Goal: Task Accomplishment & Management: Manage account settings

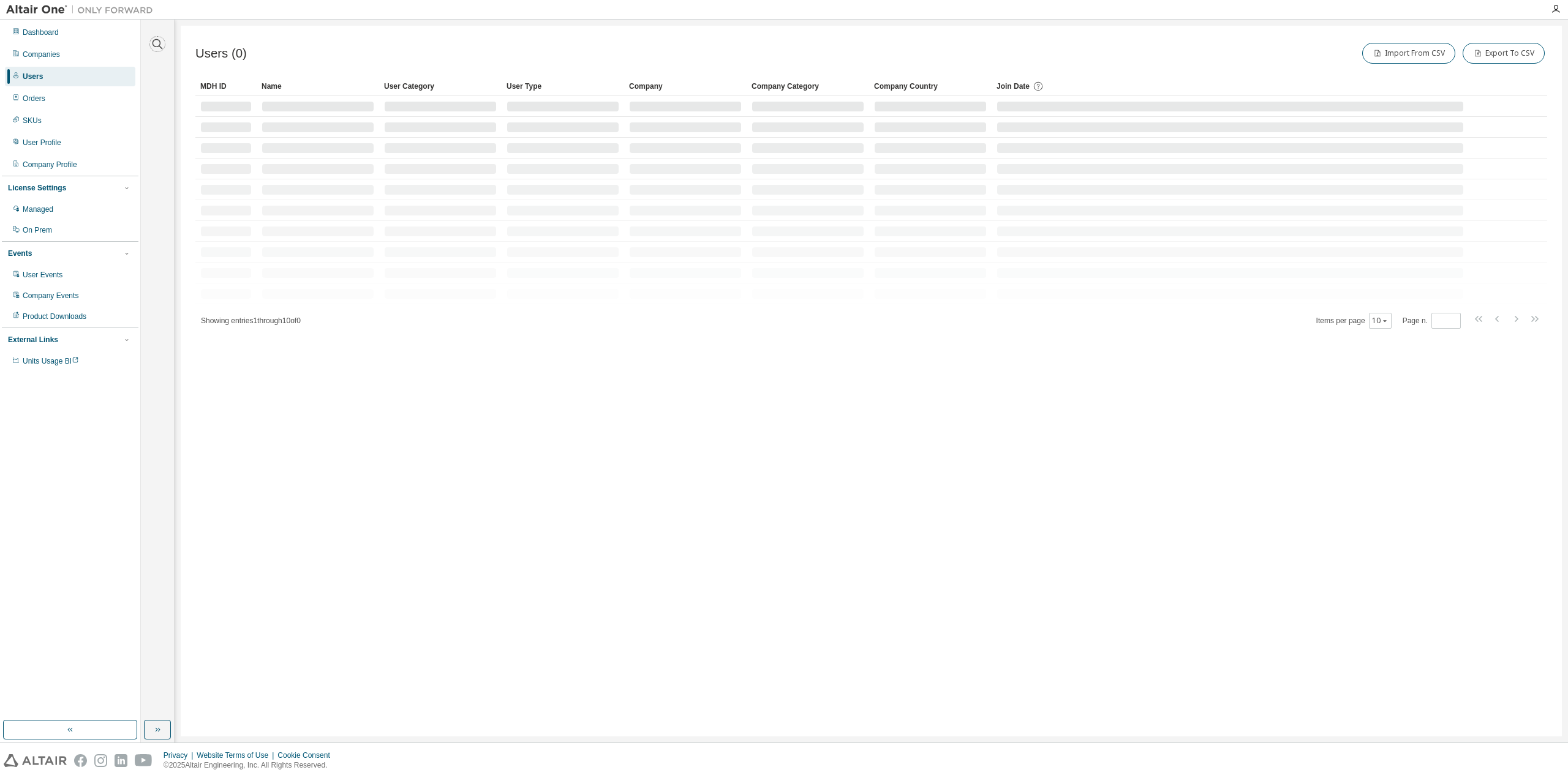
click at [151, 41] on button "button" at bounding box center [157, 44] width 16 height 16
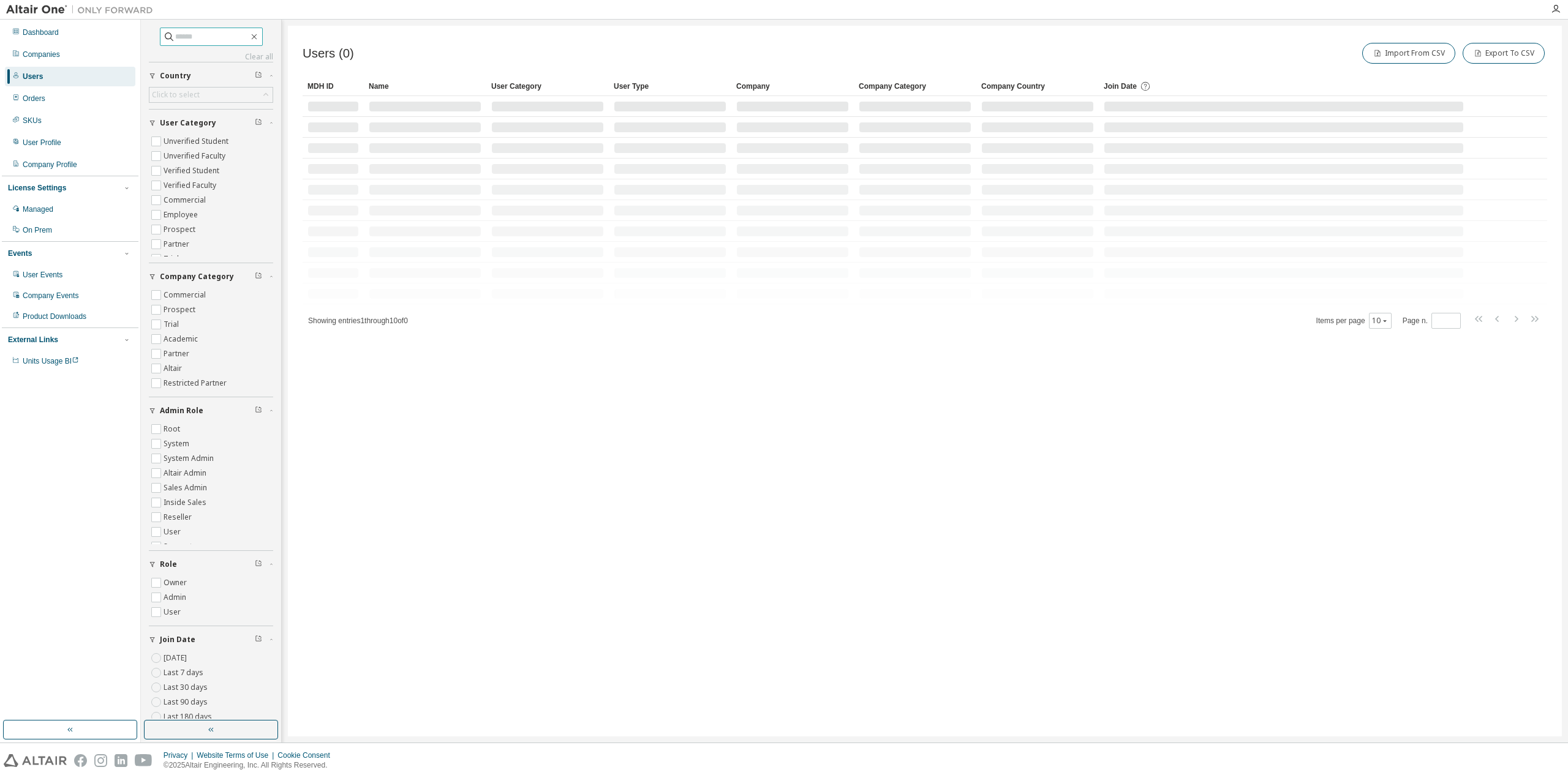
click at [198, 48] on div "Clear all Join Date [DATE] Last 7 days Last 30 days Last 90 days Last 180 days …" at bounding box center [211, 394] width 124 height 733
click at [199, 39] on input "text" at bounding box center [212, 37] width 73 height 13
paste input "**********"
type input "**********"
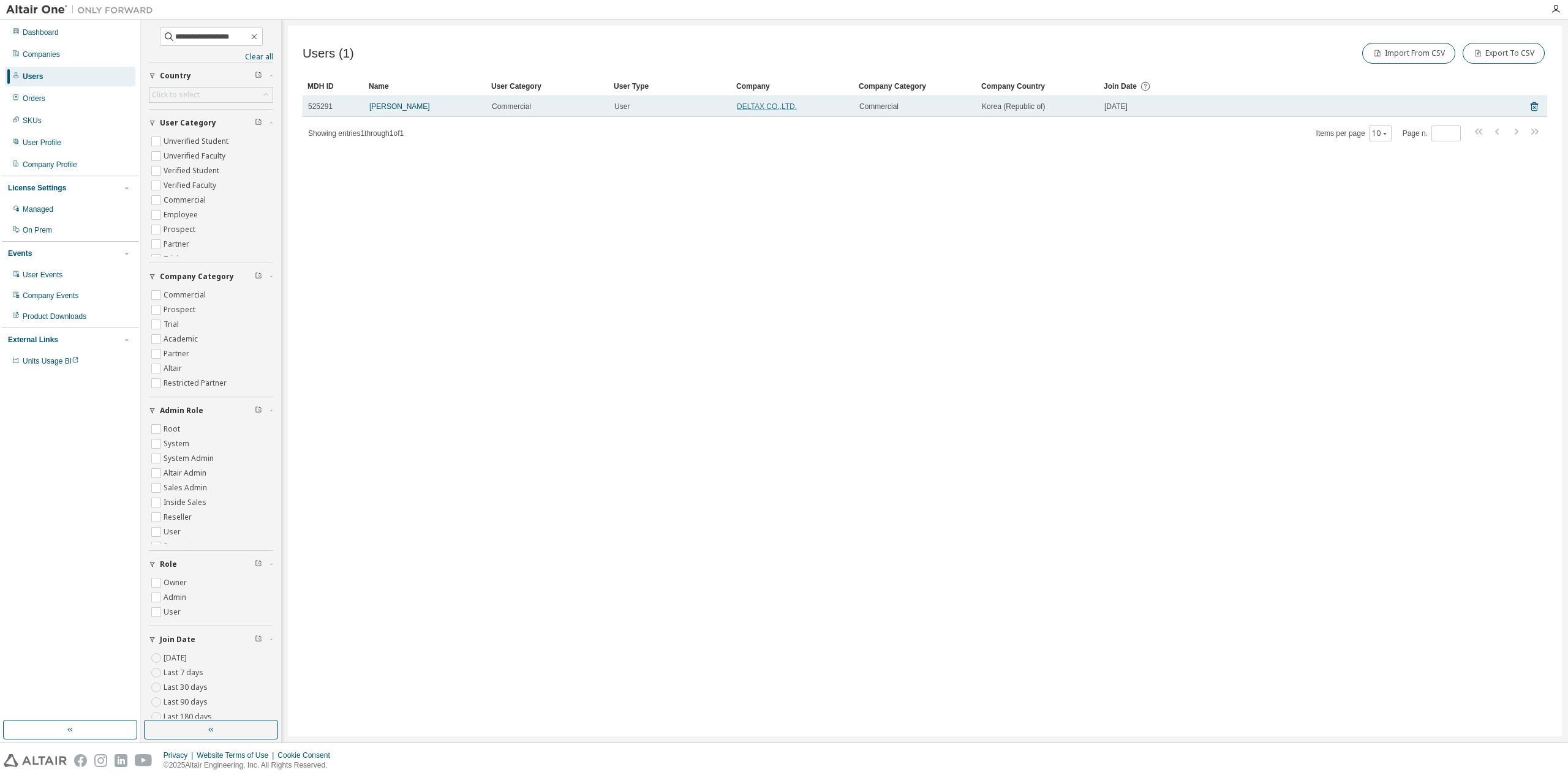
click at [771, 103] on link "DELTAX CO.,LTD." at bounding box center [767, 106] width 60 height 9
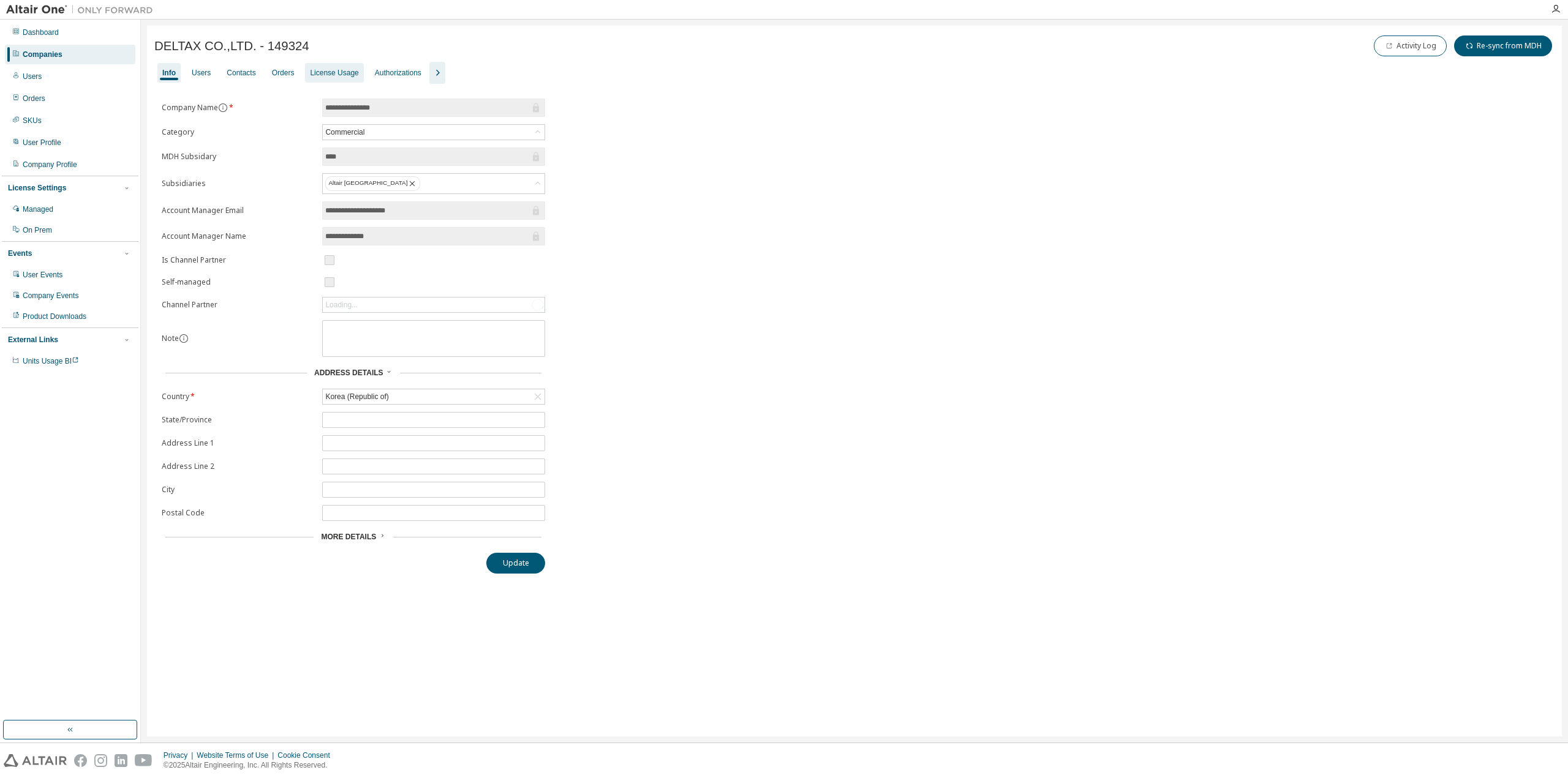
click at [324, 76] on div "License Usage" at bounding box center [334, 73] width 48 height 10
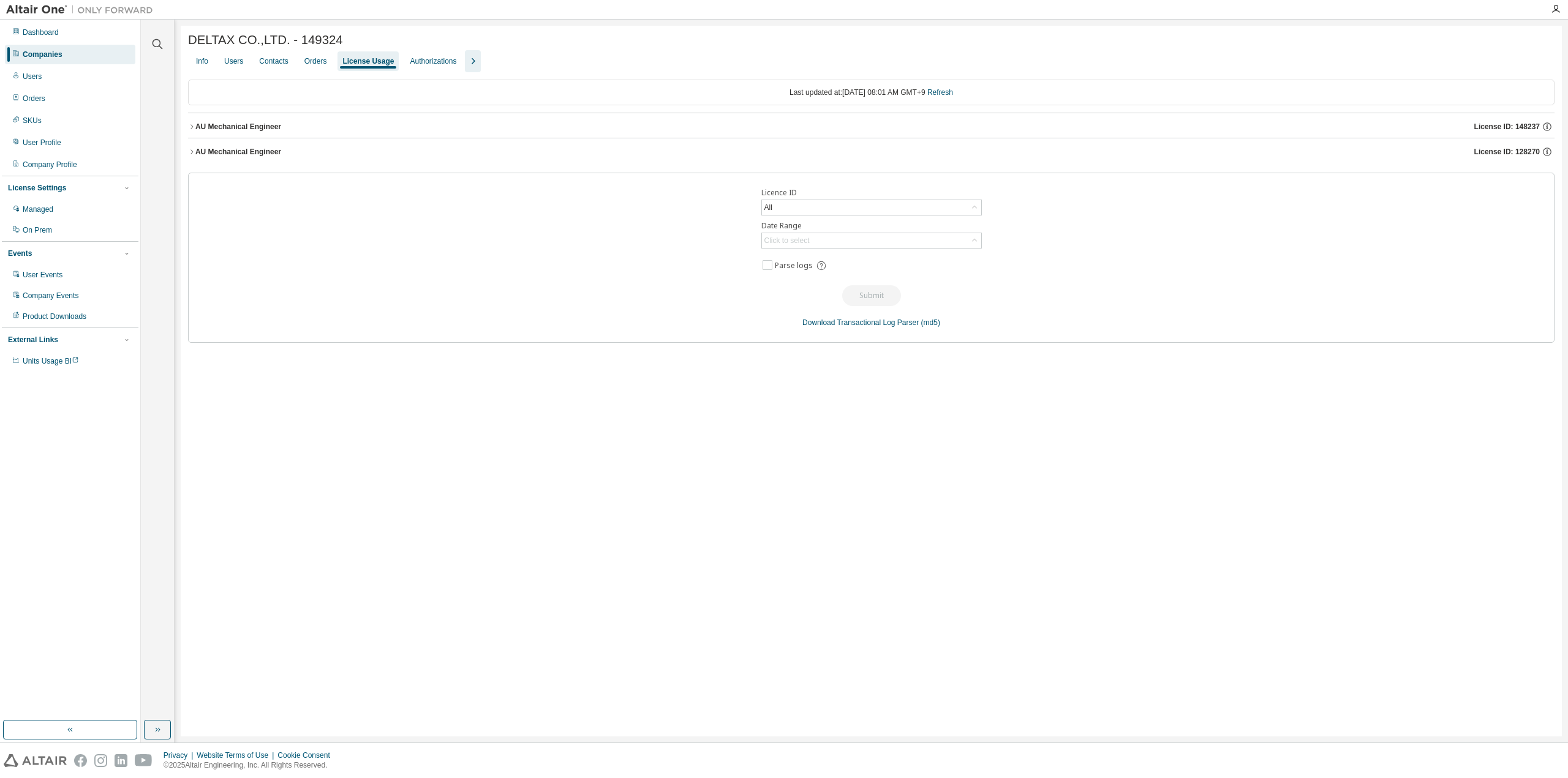
click at [193, 124] on button "AU Mechanical Engineer License ID: 148237" at bounding box center [871, 127] width 1367 height 27
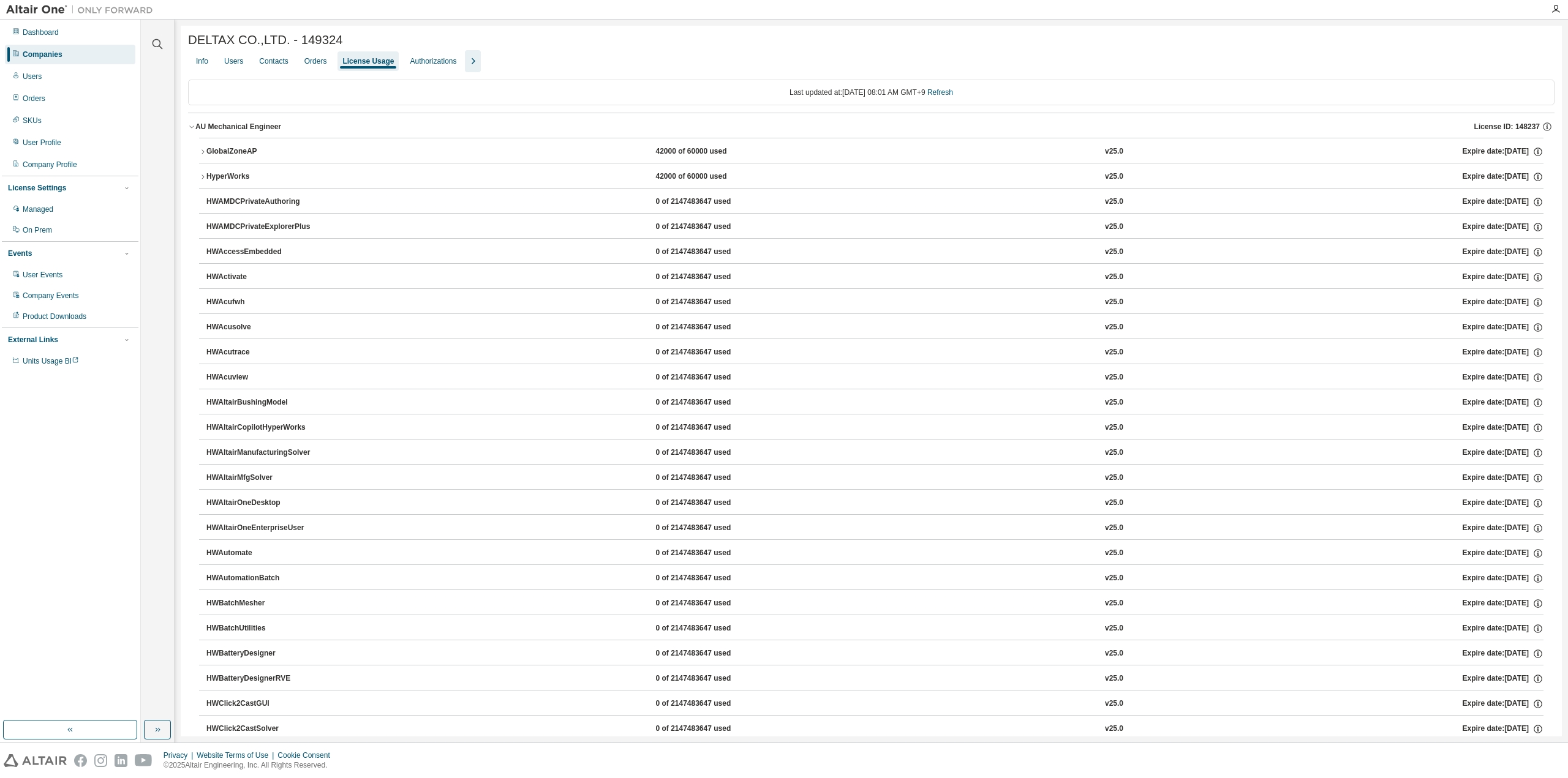
click at [206, 150] on icon "button" at bounding box center [203, 152] width 8 height 8
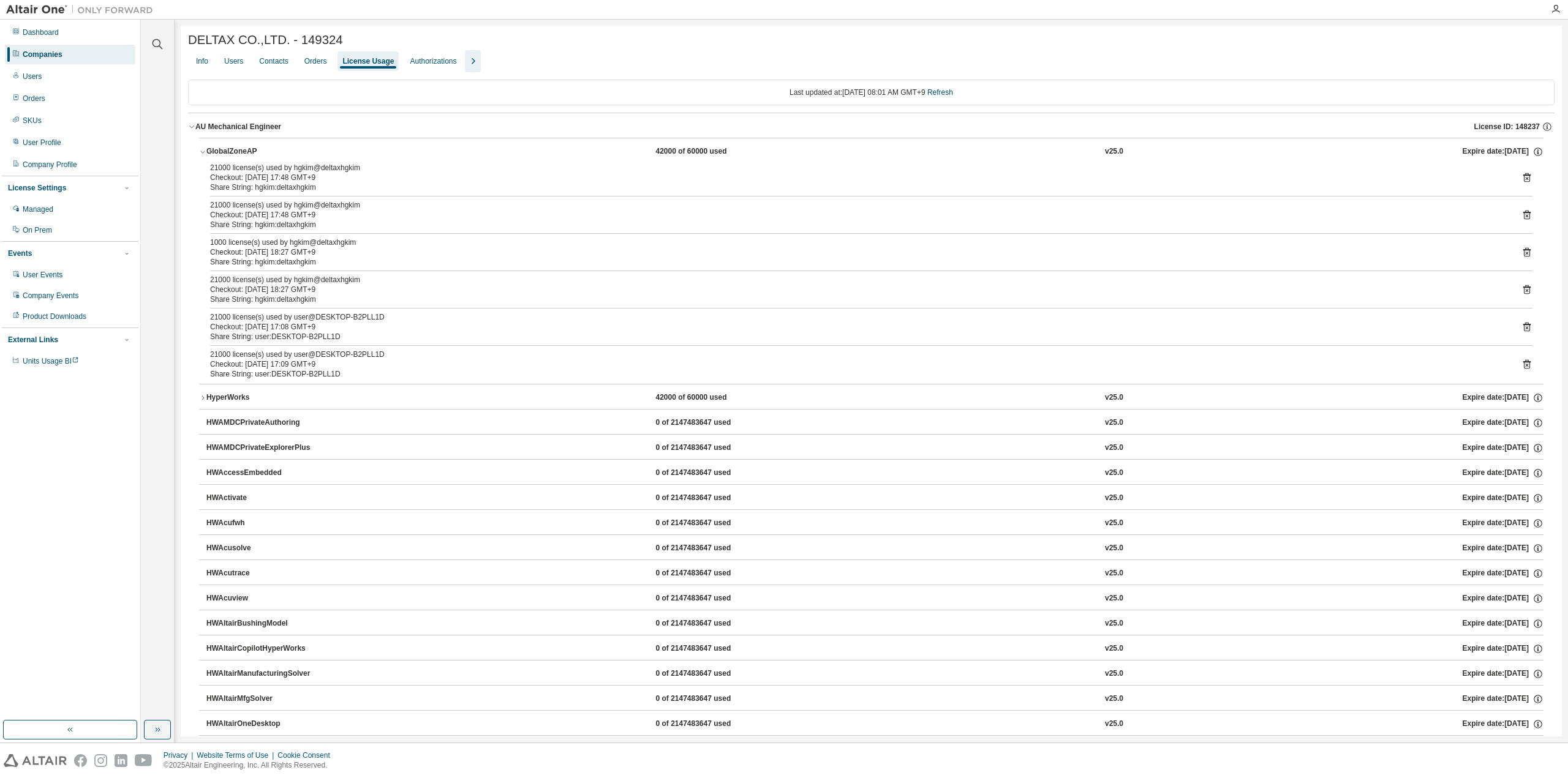
click at [194, 130] on icon "button" at bounding box center [192, 127] width 8 height 8
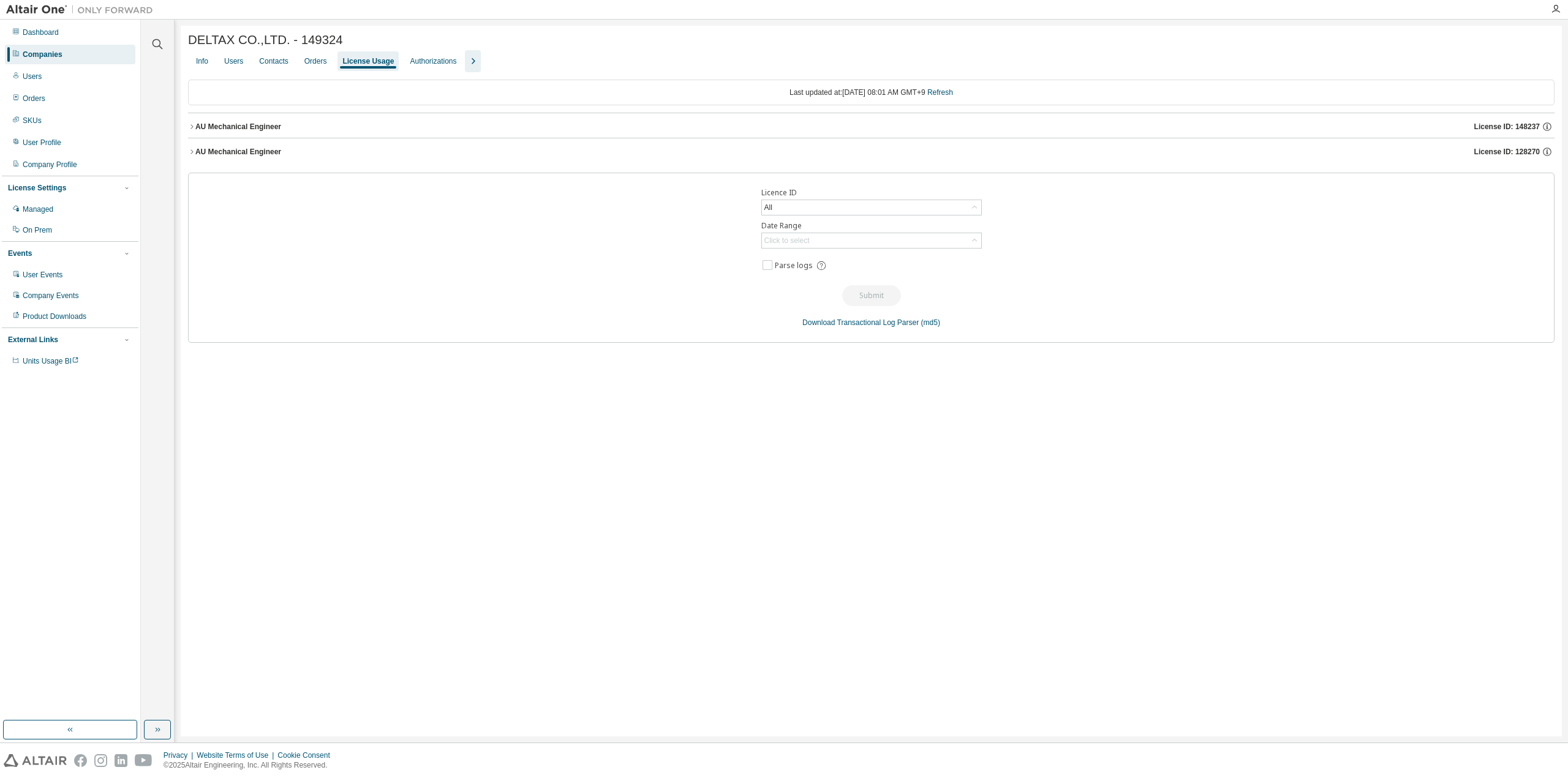
click at [194, 132] on button "AU Mechanical Engineer License ID: 148237" at bounding box center [871, 127] width 1367 height 27
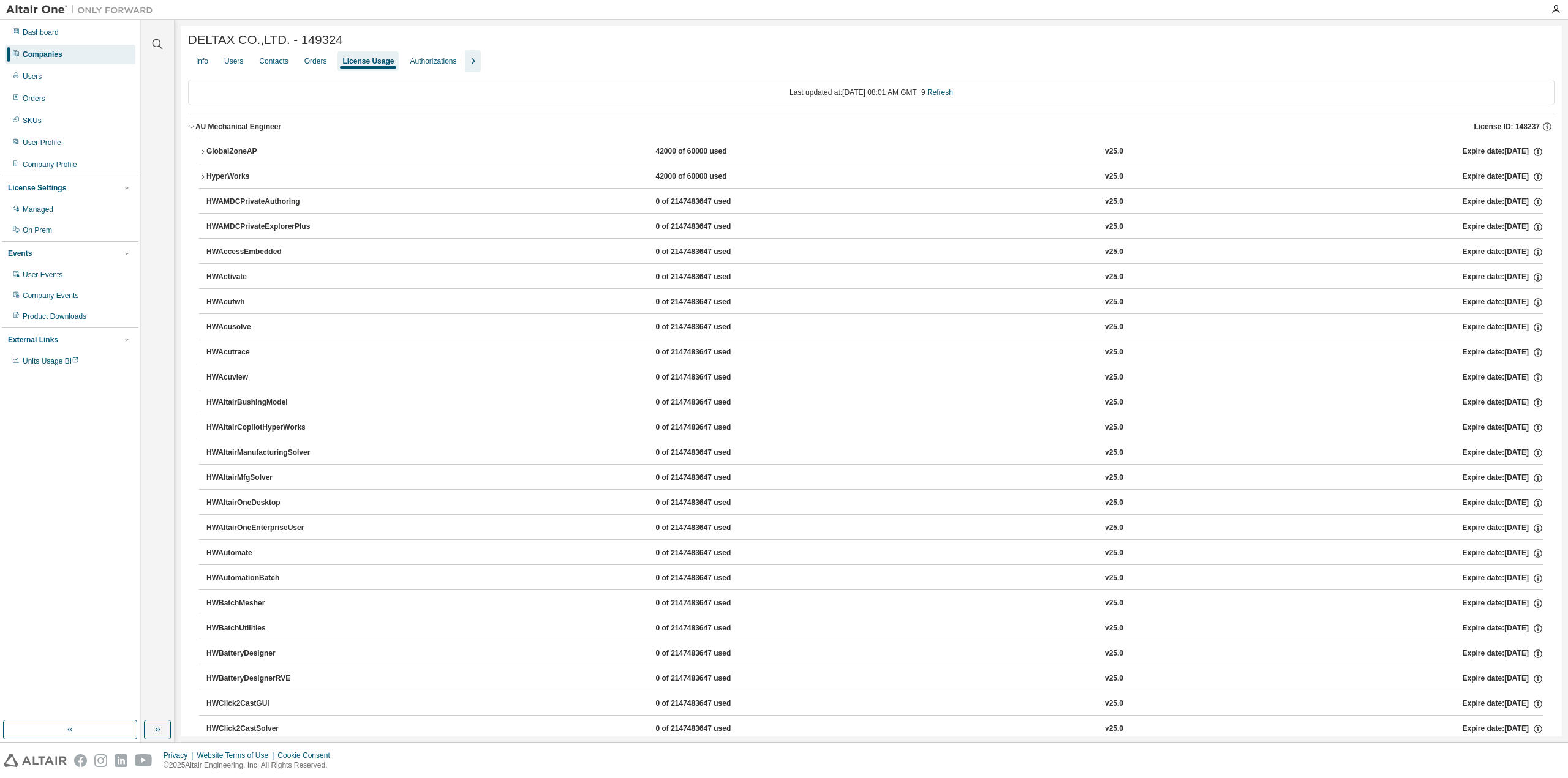
click at [189, 127] on icon "button" at bounding box center [192, 127] width 8 height 8
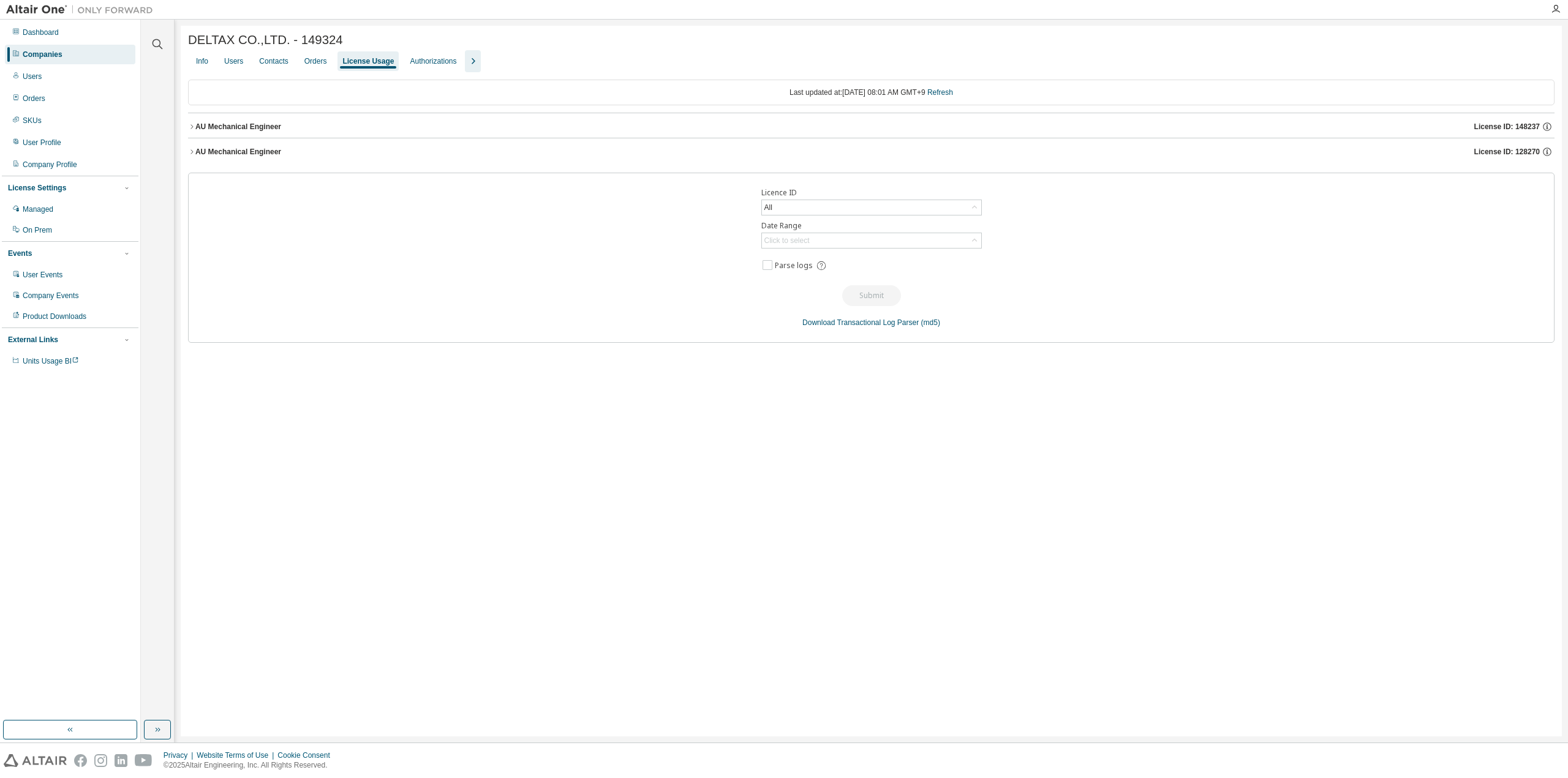
click at [193, 149] on button "AU Mechanical Engineer License ID: 128270" at bounding box center [871, 152] width 1367 height 27
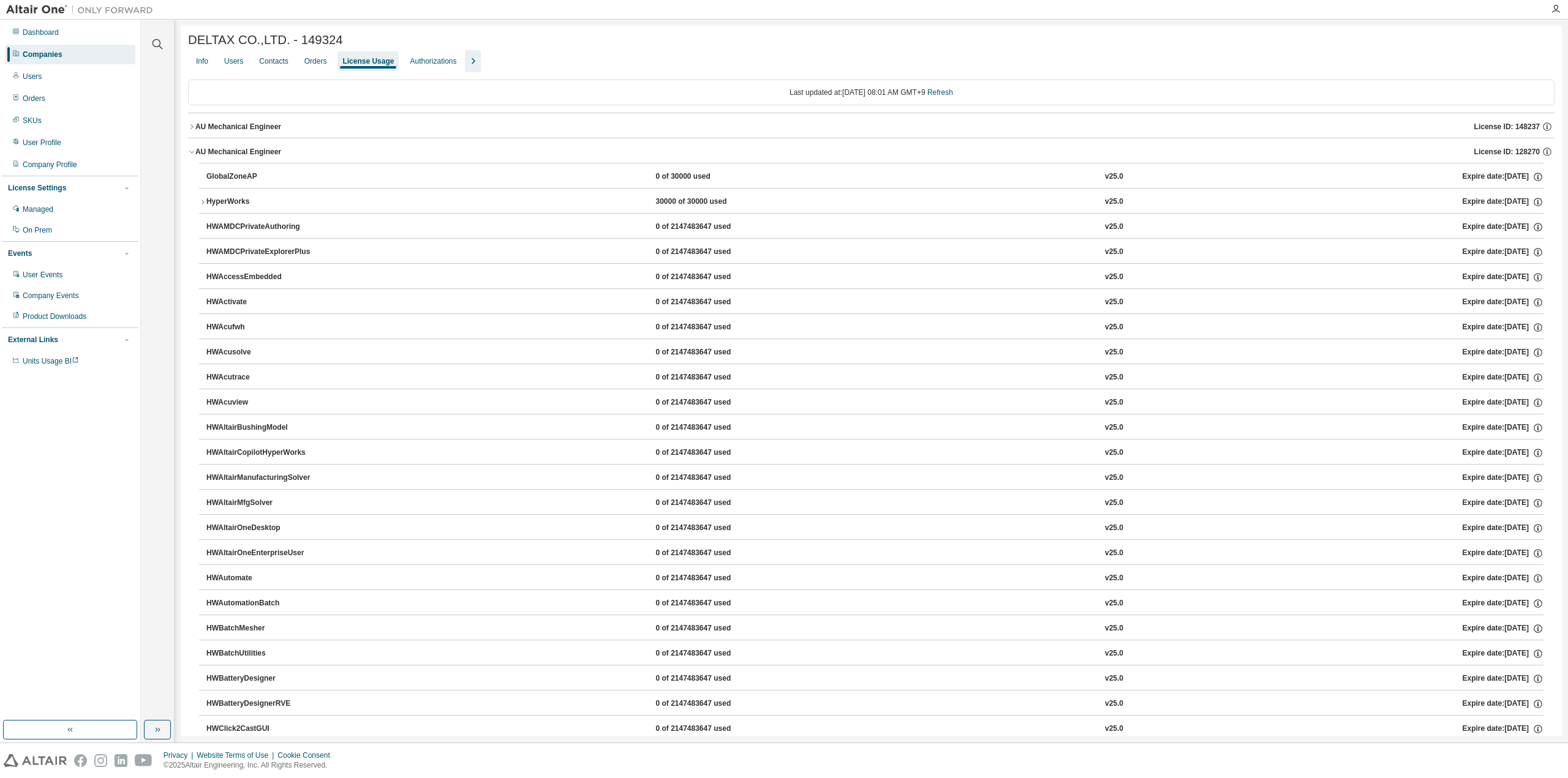
click at [193, 136] on button "AU Mechanical Engineer License ID: 148237" at bounding box center [871, 127] width 1367 height 27
click at [314, 57] on div "Orders" at bounding box center [316, 61] width 33 height 19
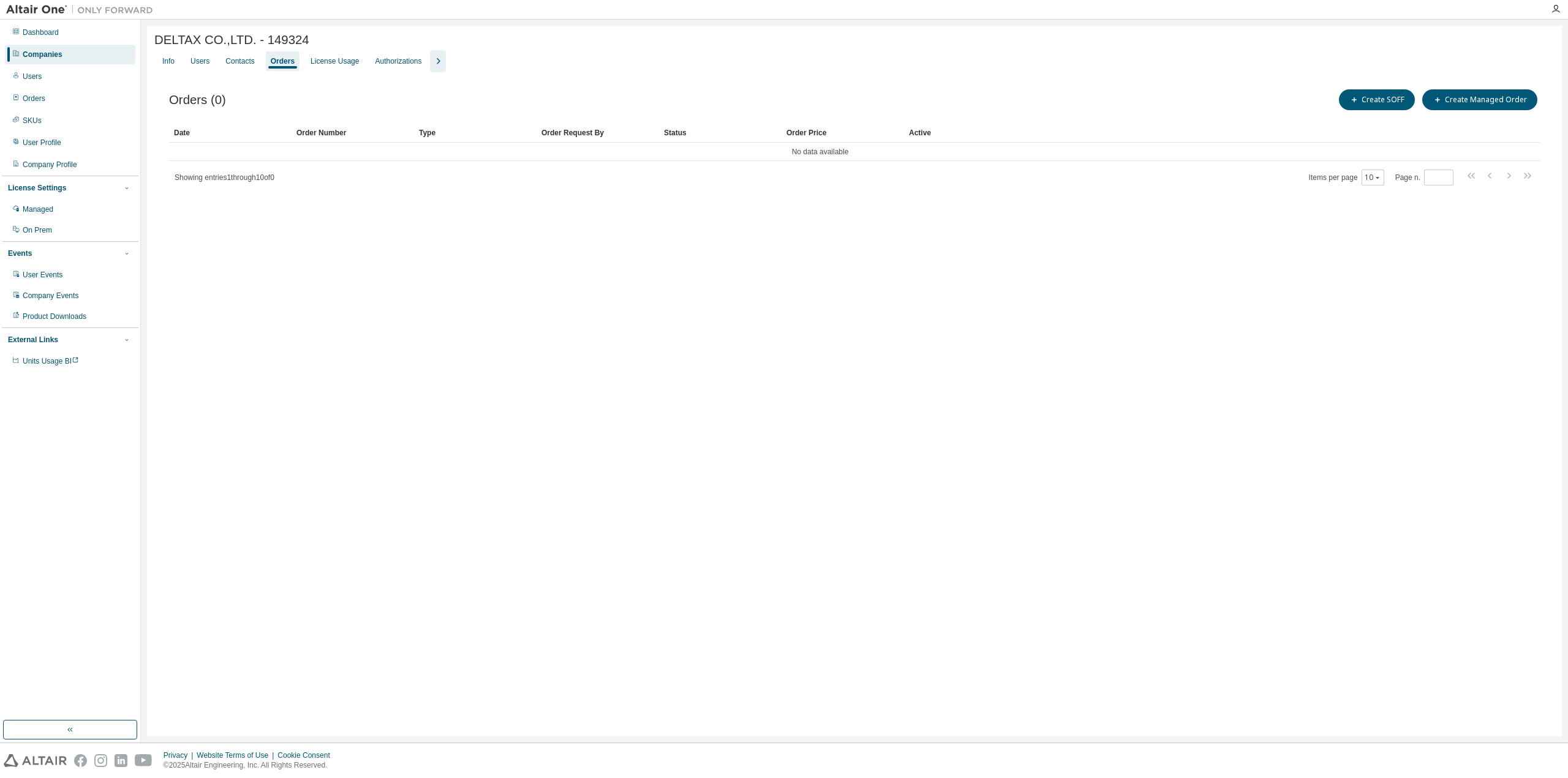
click at [438, 63] on icon "button" at bounding box center [437, 61] width 14 height 14
click at [484, 65] on div "License Priority" at bounding box center [463, 61] width 60 height 19
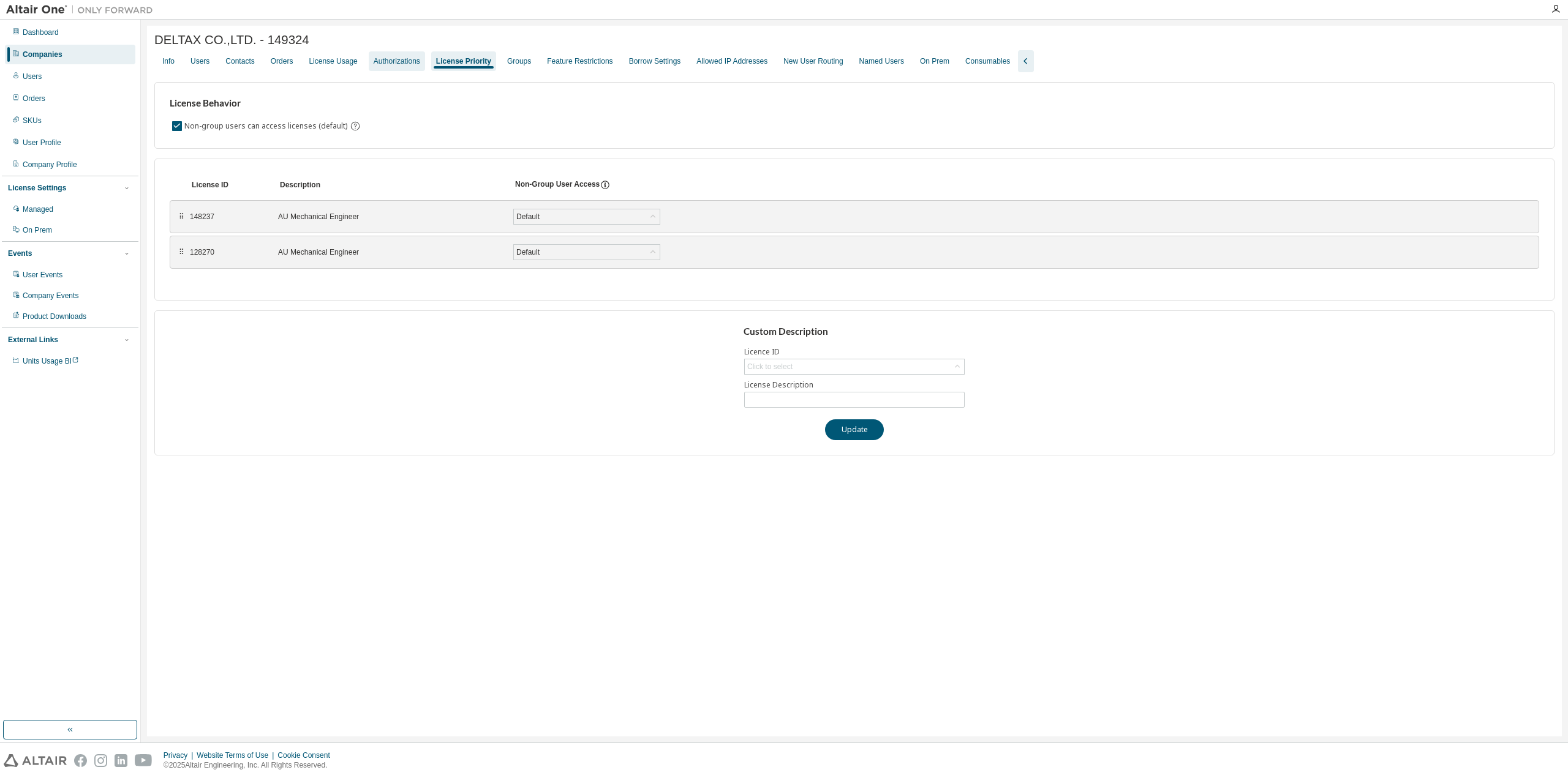
click at [397, 61] on div "Authorizations" at bounding box center [397, 62] width 46 height 10
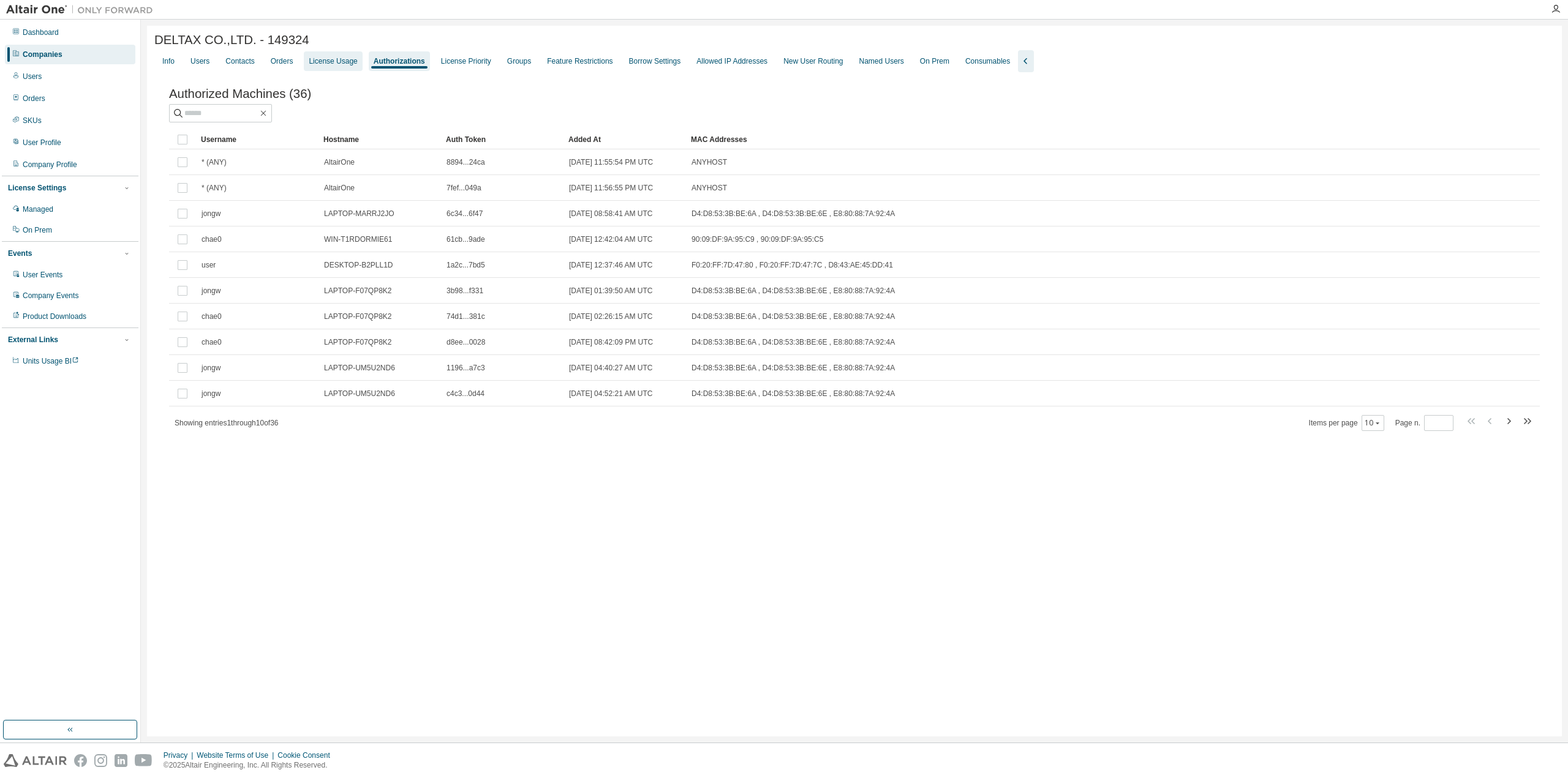
click at [324, 62] on div "License Usage" at bounding box center [333, 62] width 48 height 10
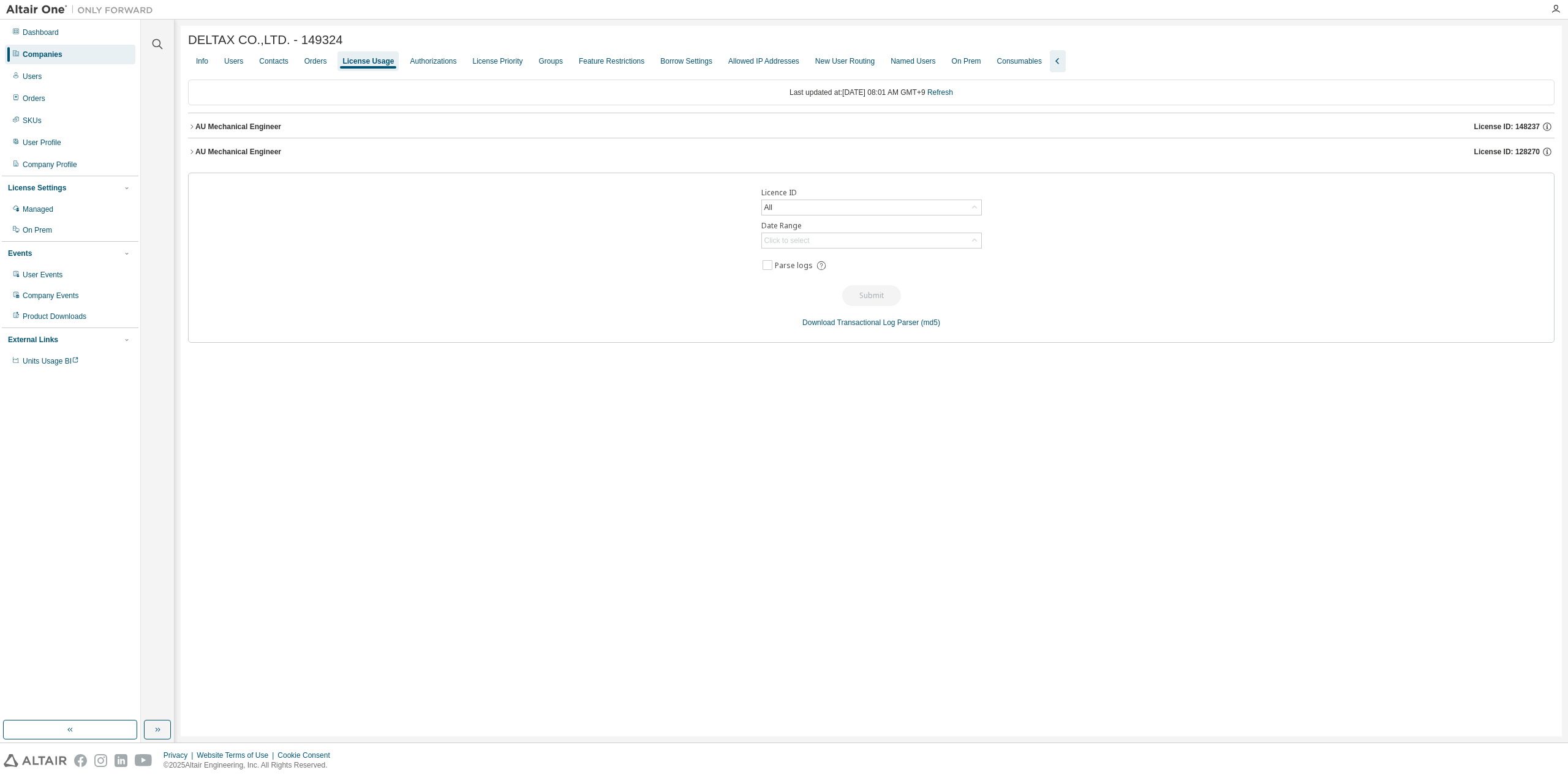
click at [330, 65] on div "Info Users Contacts Orders License Usage Authorizations License Priority Groups…" at bounding box center [871, 61] width 1367 height 22
click at [321, 66] on div "Orders" at bounding box center [316, 62] width 23 height 10
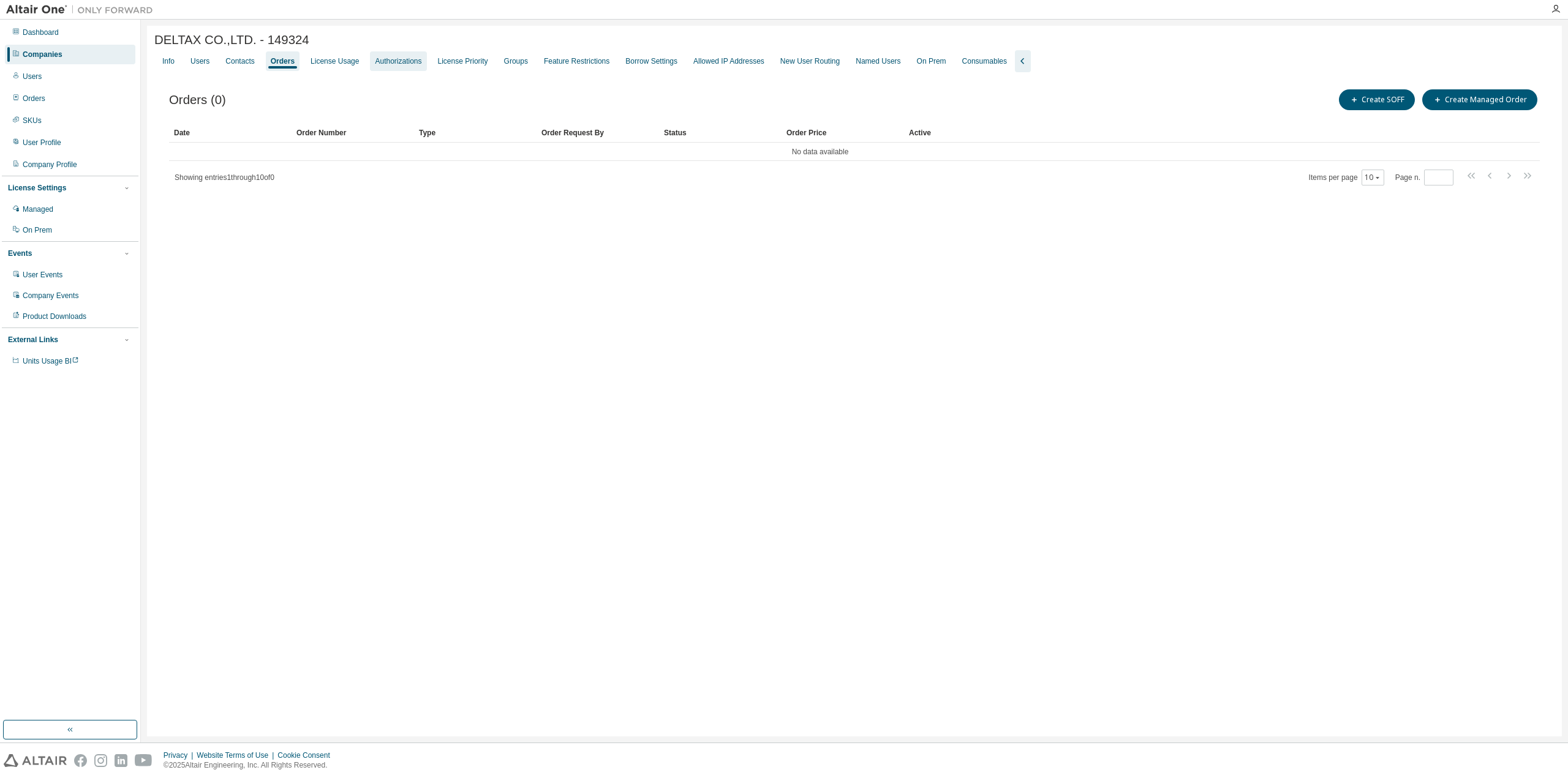
click at [407, 66] on div "Authorizations" at bounding box center [398, 62] width 46 height 10
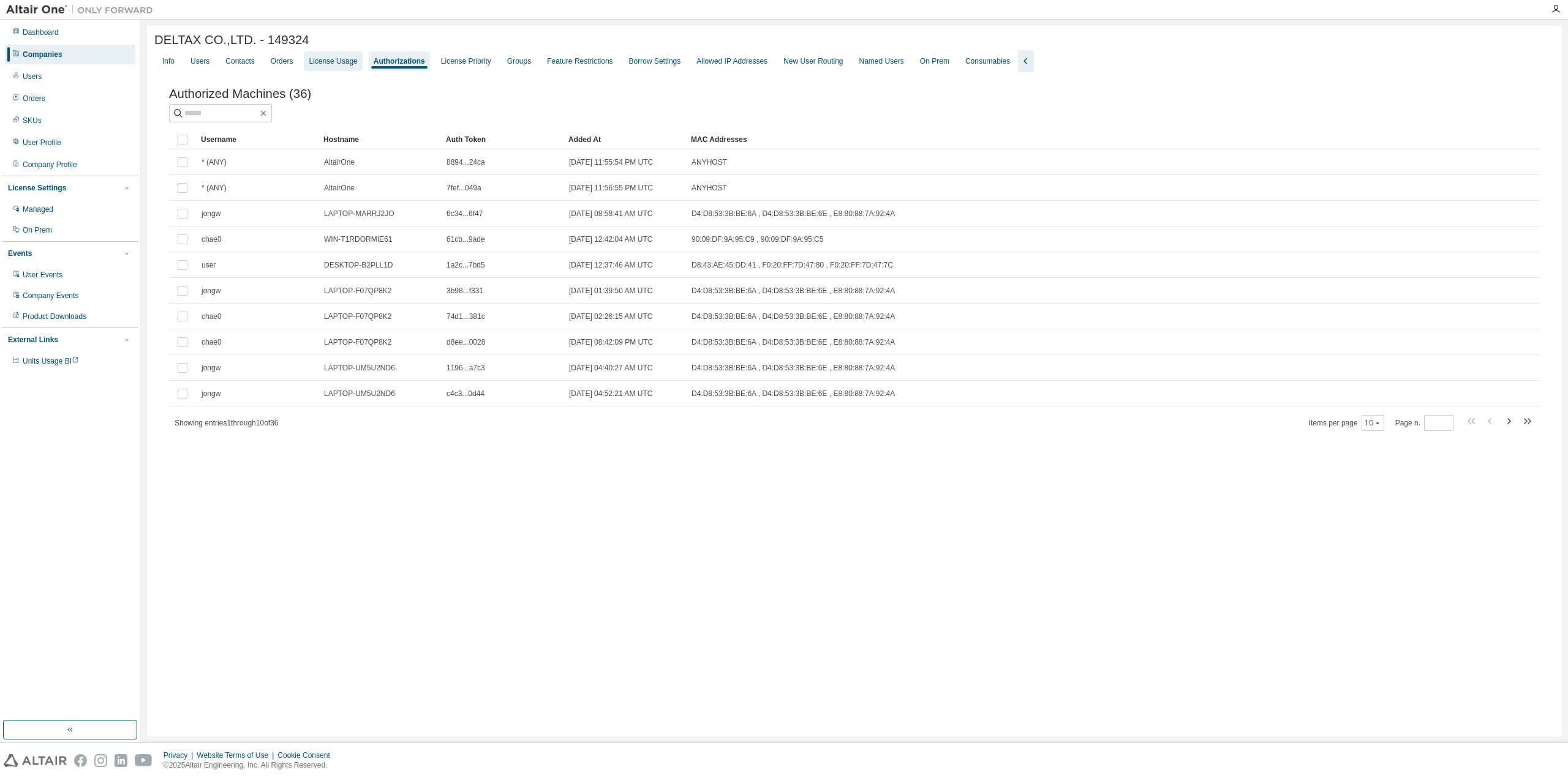
click at [334, 65] on div "License Usage" at bounding box center [333, 62] width 48 height 10
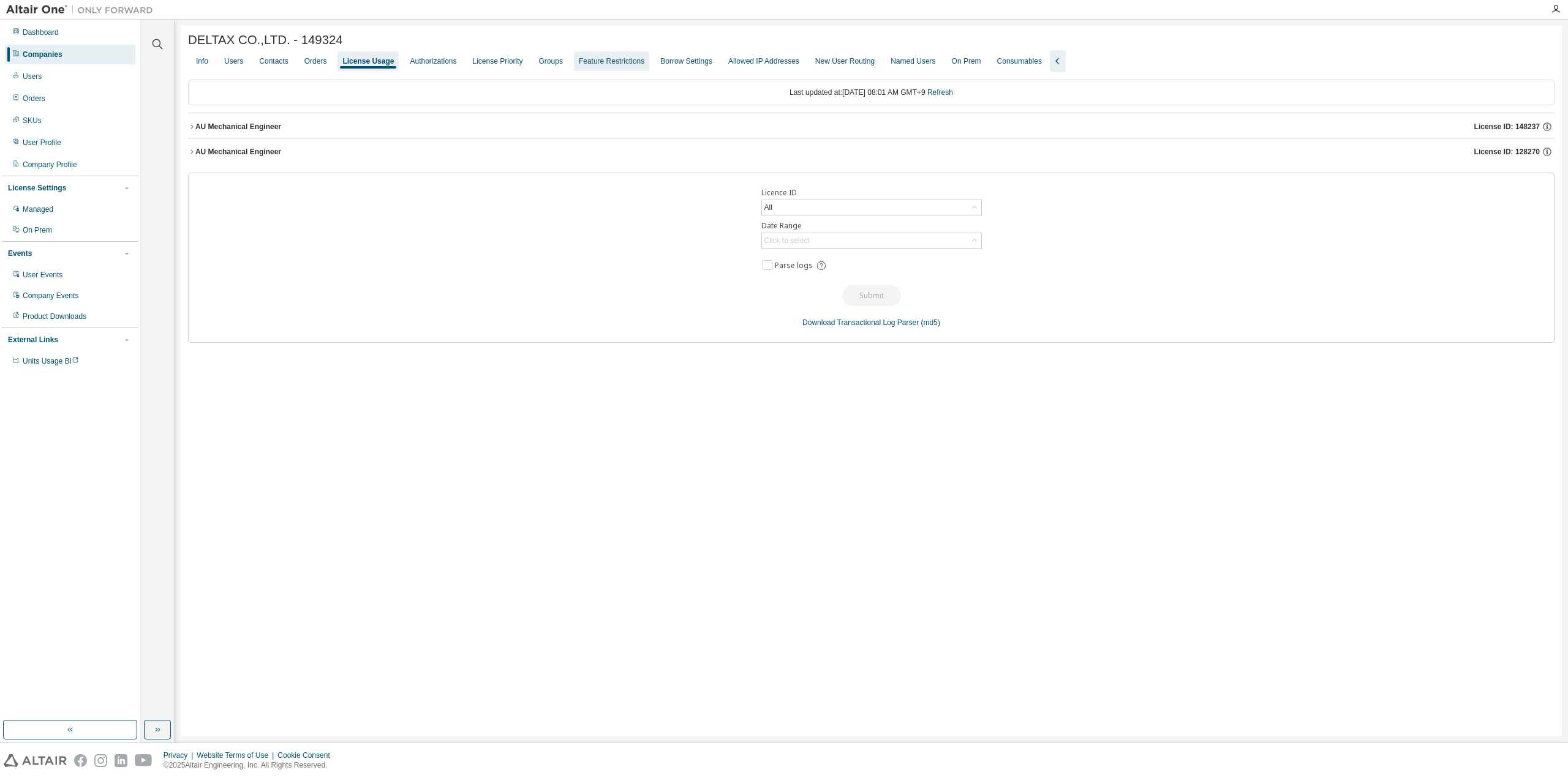
click at [554, 65] on div "Groups" at bounding box center [551, 62] width 24 height 10
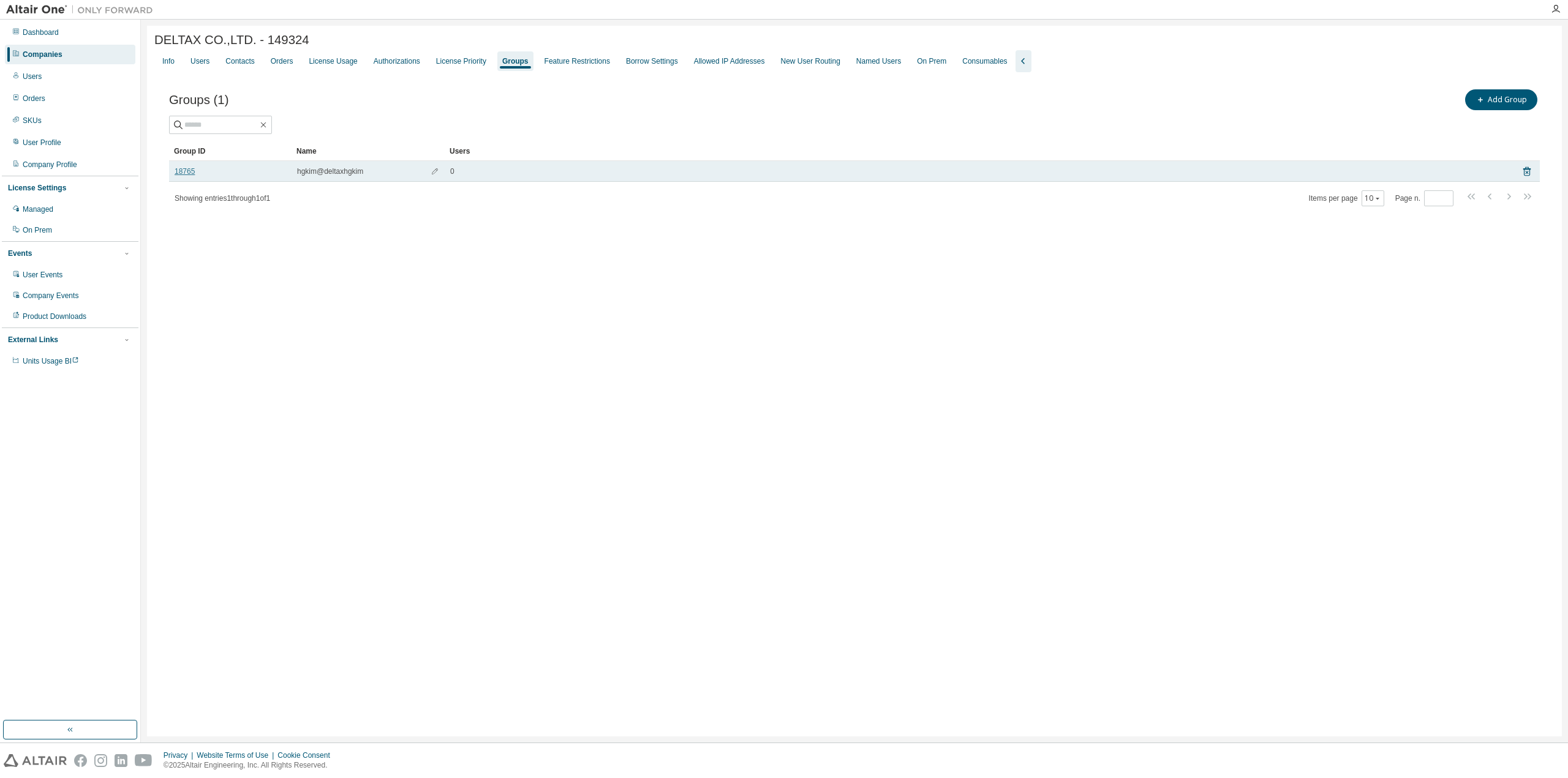
click at [188, 176] on link "18765" at bounding box center [184, 171] width 20 height 10
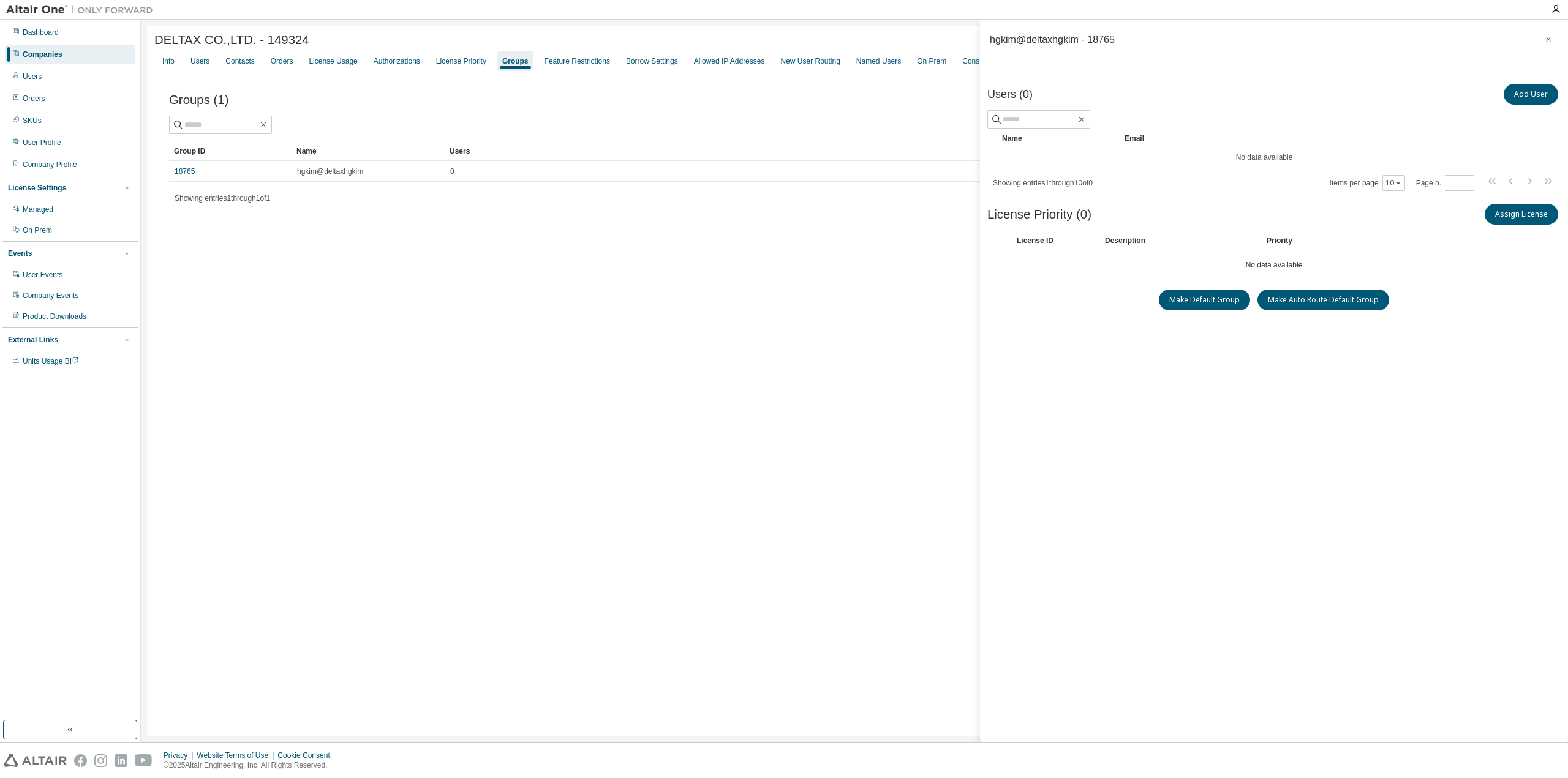
click at [1550, 38] on icon "button" at bounding box center [1548, 39] width 9 height 10
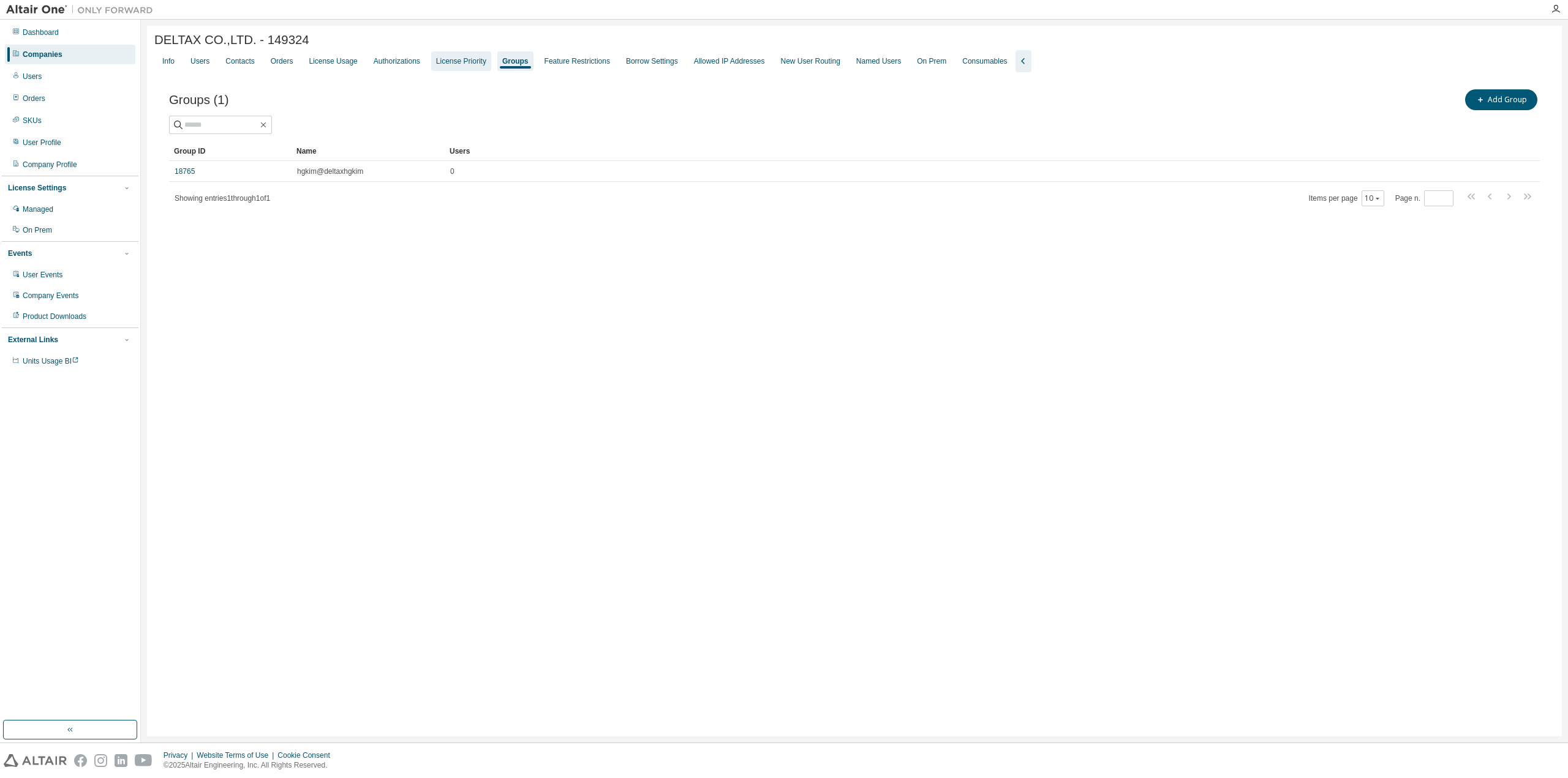
click at [465, 55] on div "License Priority" at bounding box center [461, 61] width 60 height 19
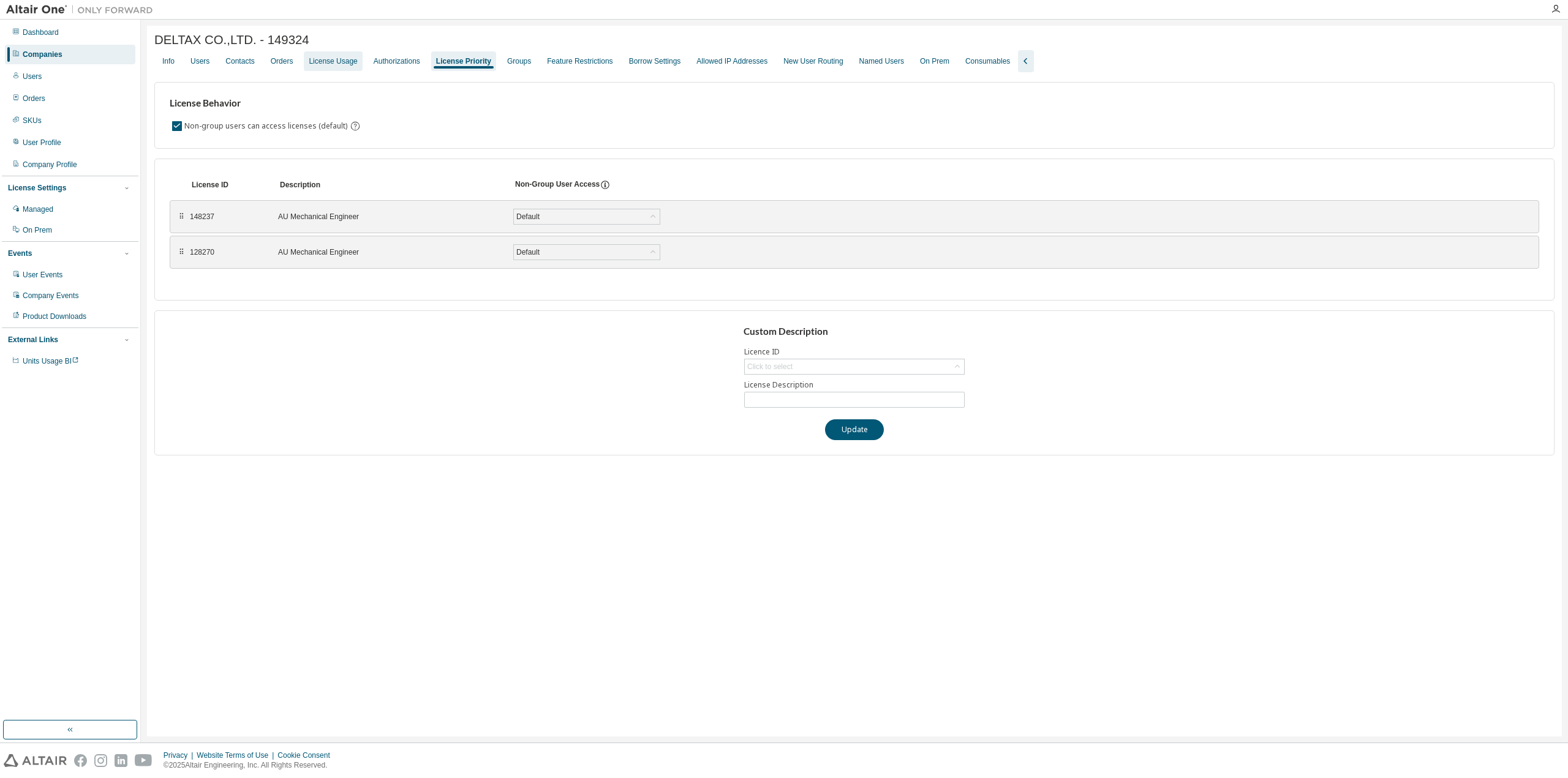
click at [338, 71] on div "License Usage" at bounding box center [332, 61] width 58 height 19
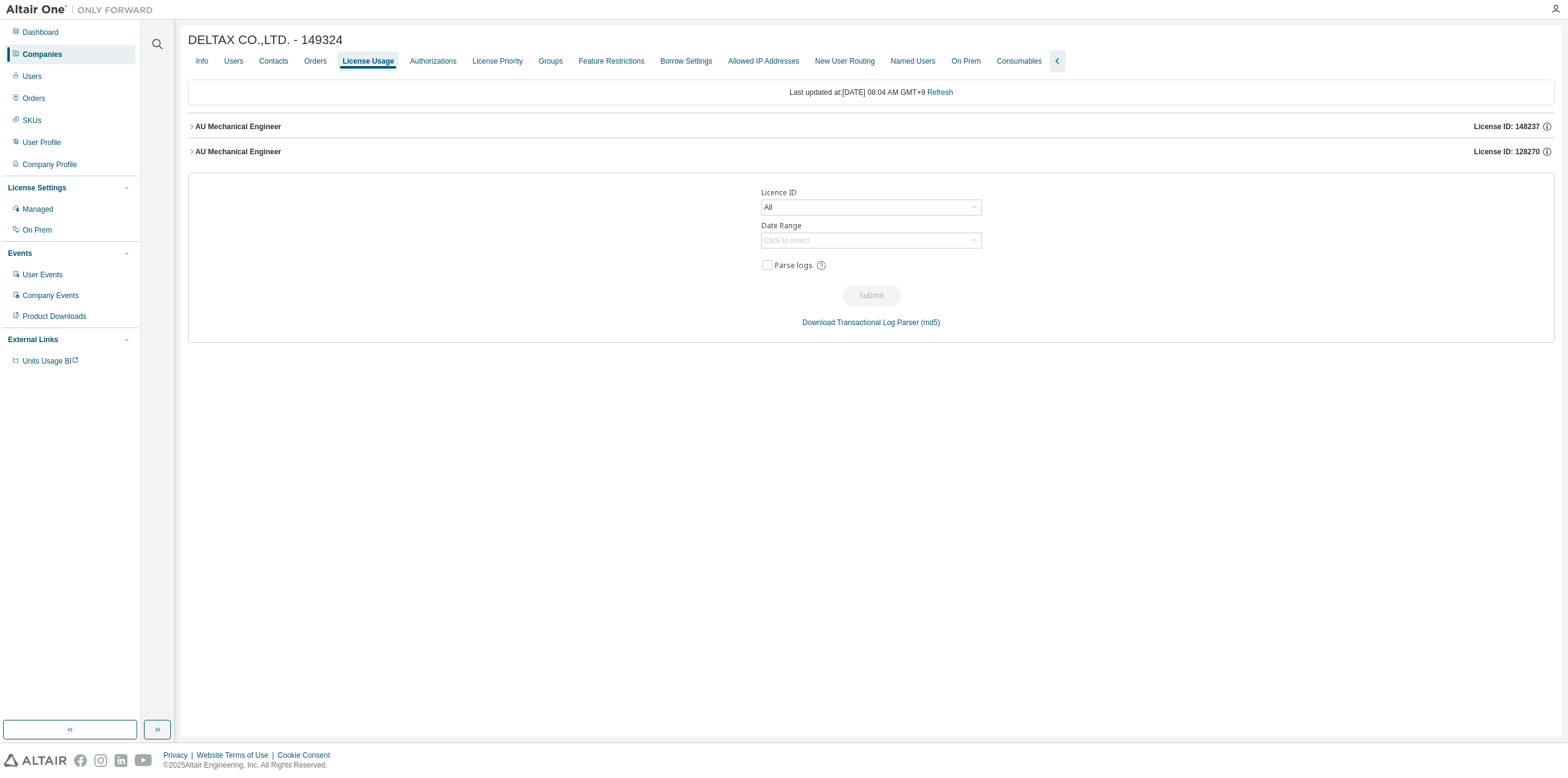
click at [258, 118] on button "AU Mechanical Engineer License ID: 148237" at bounding box center [871, 127] width 1367 height 27
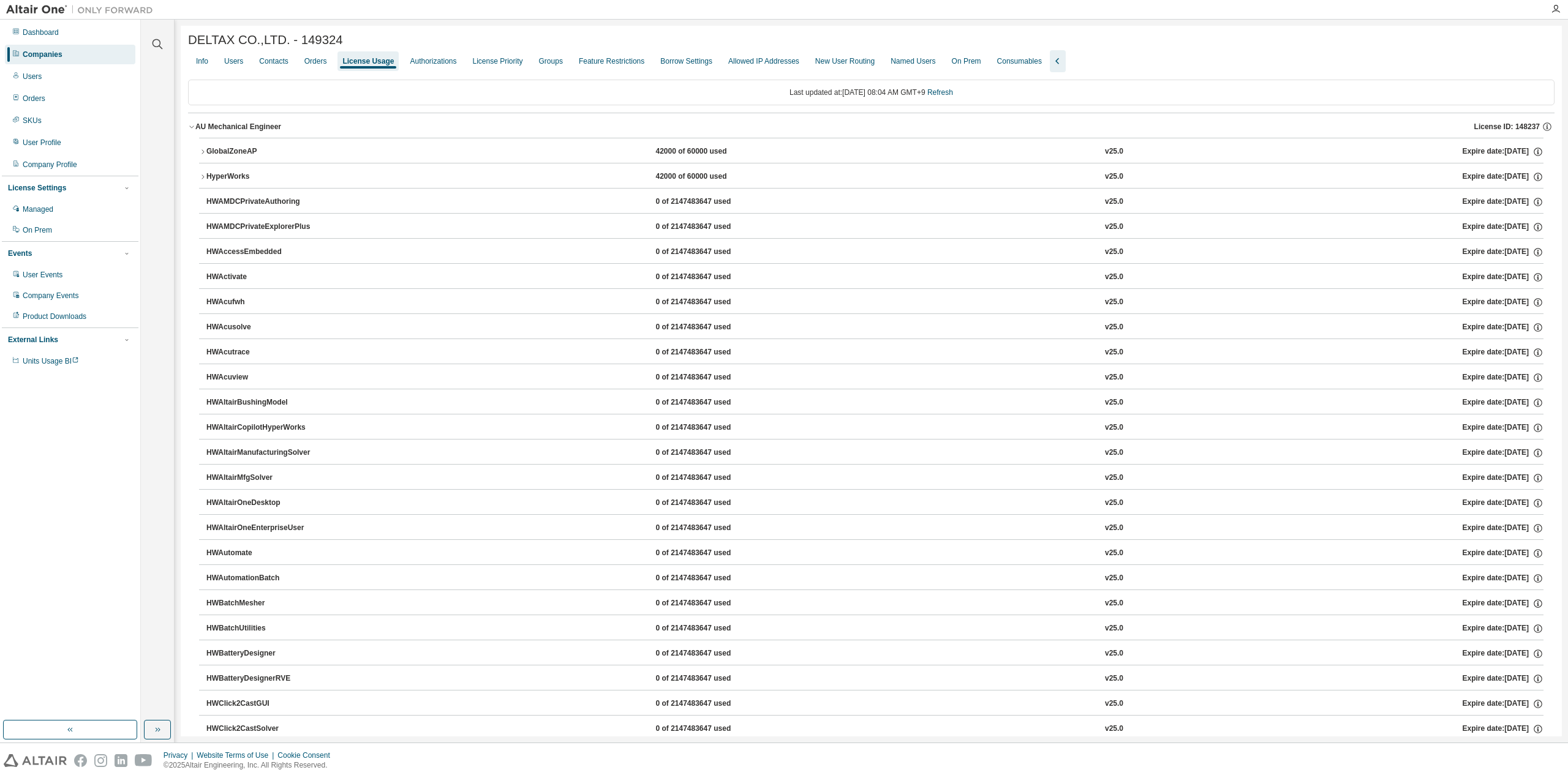
click at [195, 125] on icon "button" at bounding box center [192, 127] width 8 height 8
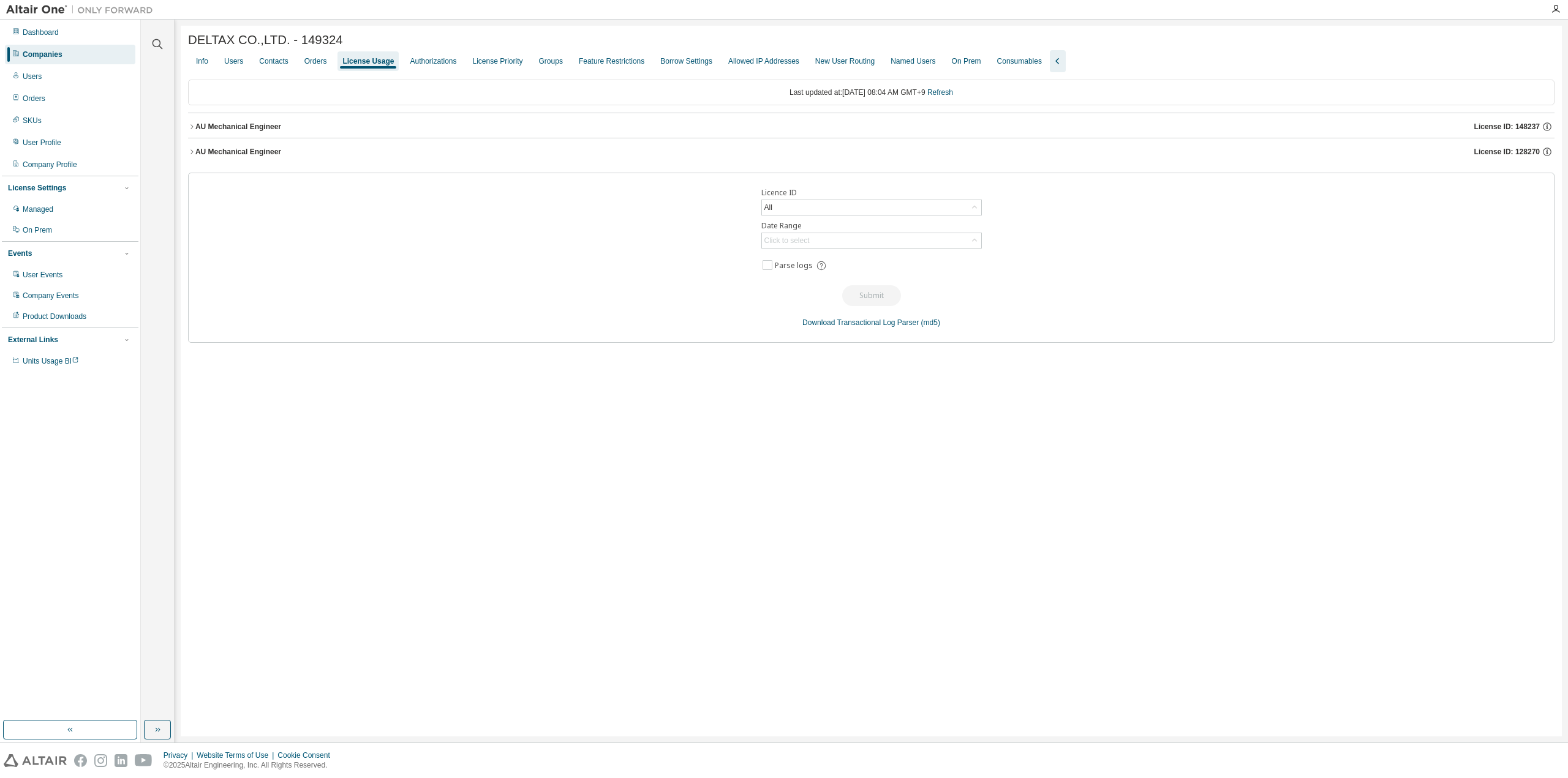
click at [191, 148] on button "AU Mechanical Engineer License ID: 128270" at bounding box center [871, 152] width 1367 height 27
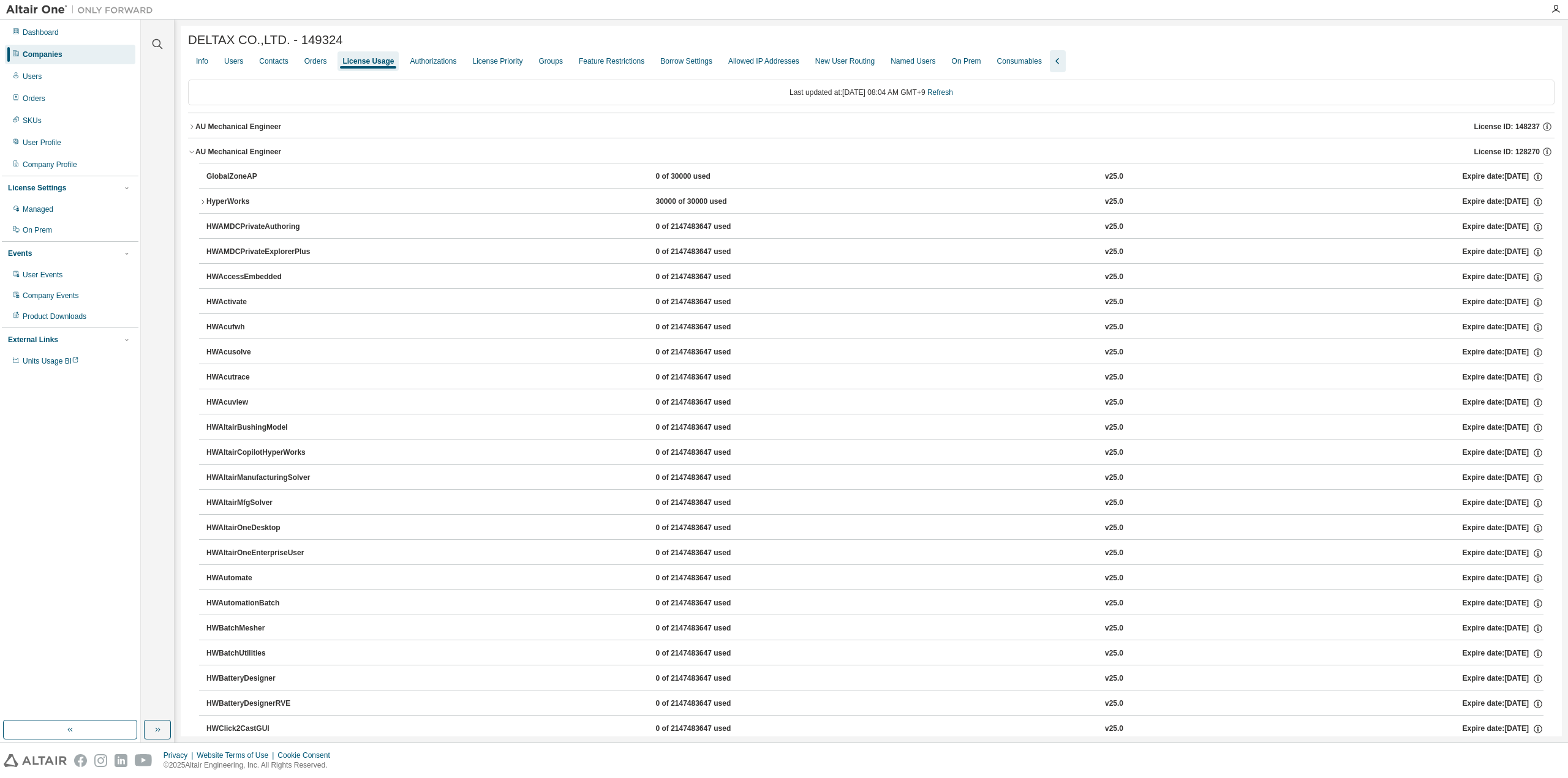
click at [191, 154] on icon "button" at bounding box center [192, 152] width 4 height 3
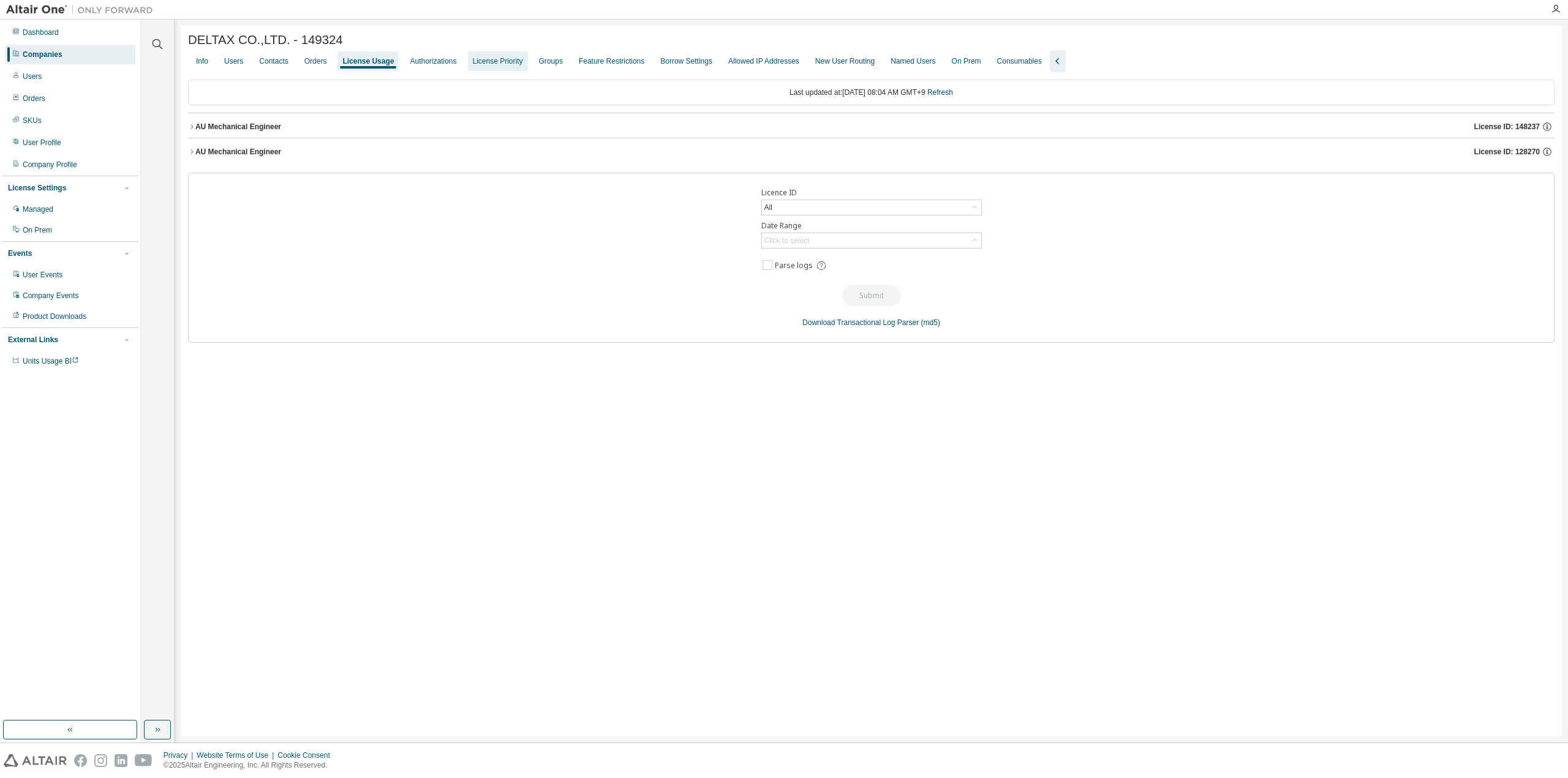
click at [494, 58] on div "License Priority" at bounding box center [498, 61] width 60 height 19
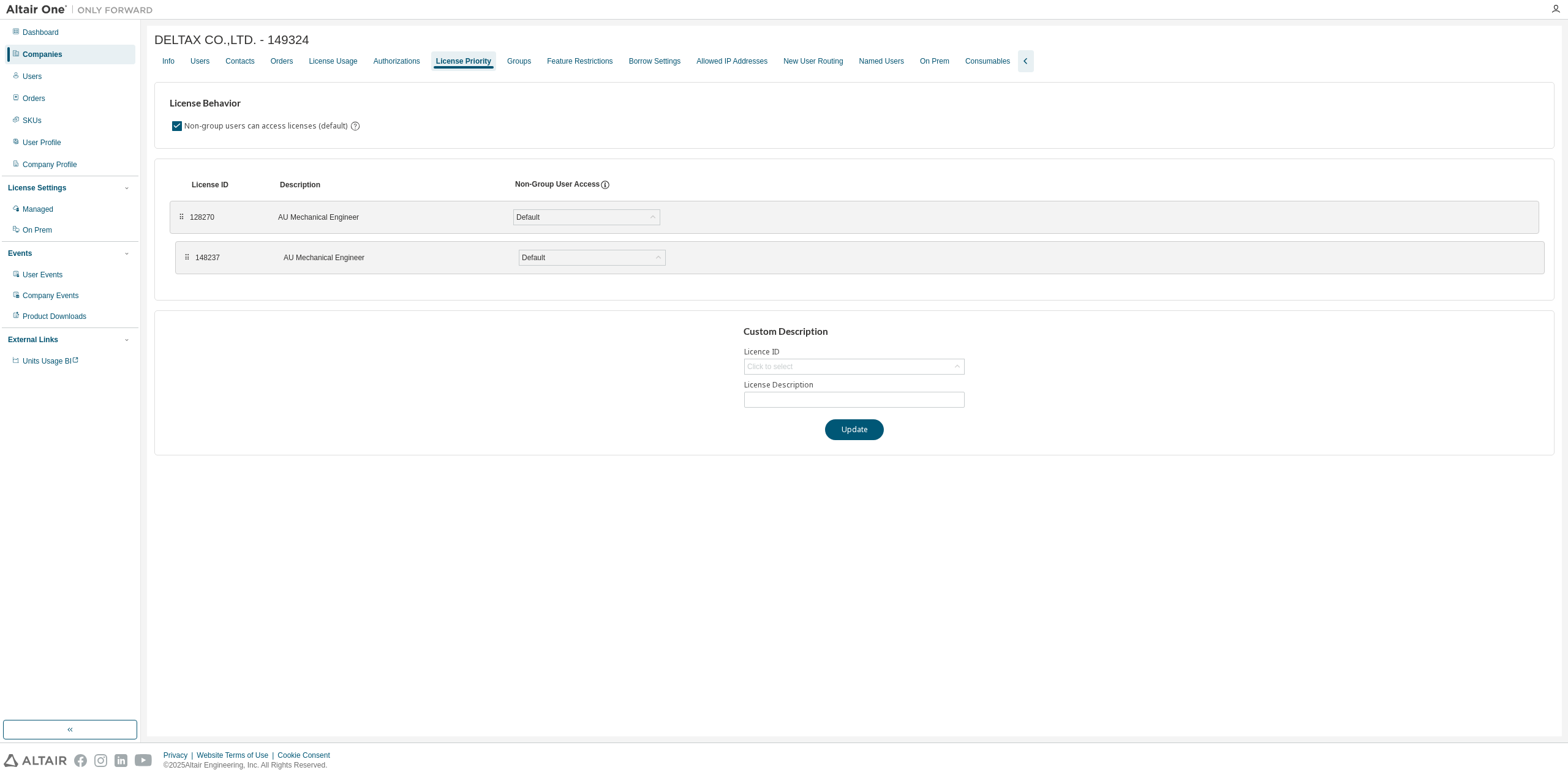
drag, startPoint x: 183, startPoint y: 218, endPoint x: 189, endPoint y: 259, distance: 41.4
click at [330, 66] on div "License Usage" at bounding box center [333, 62] width 48 height 10
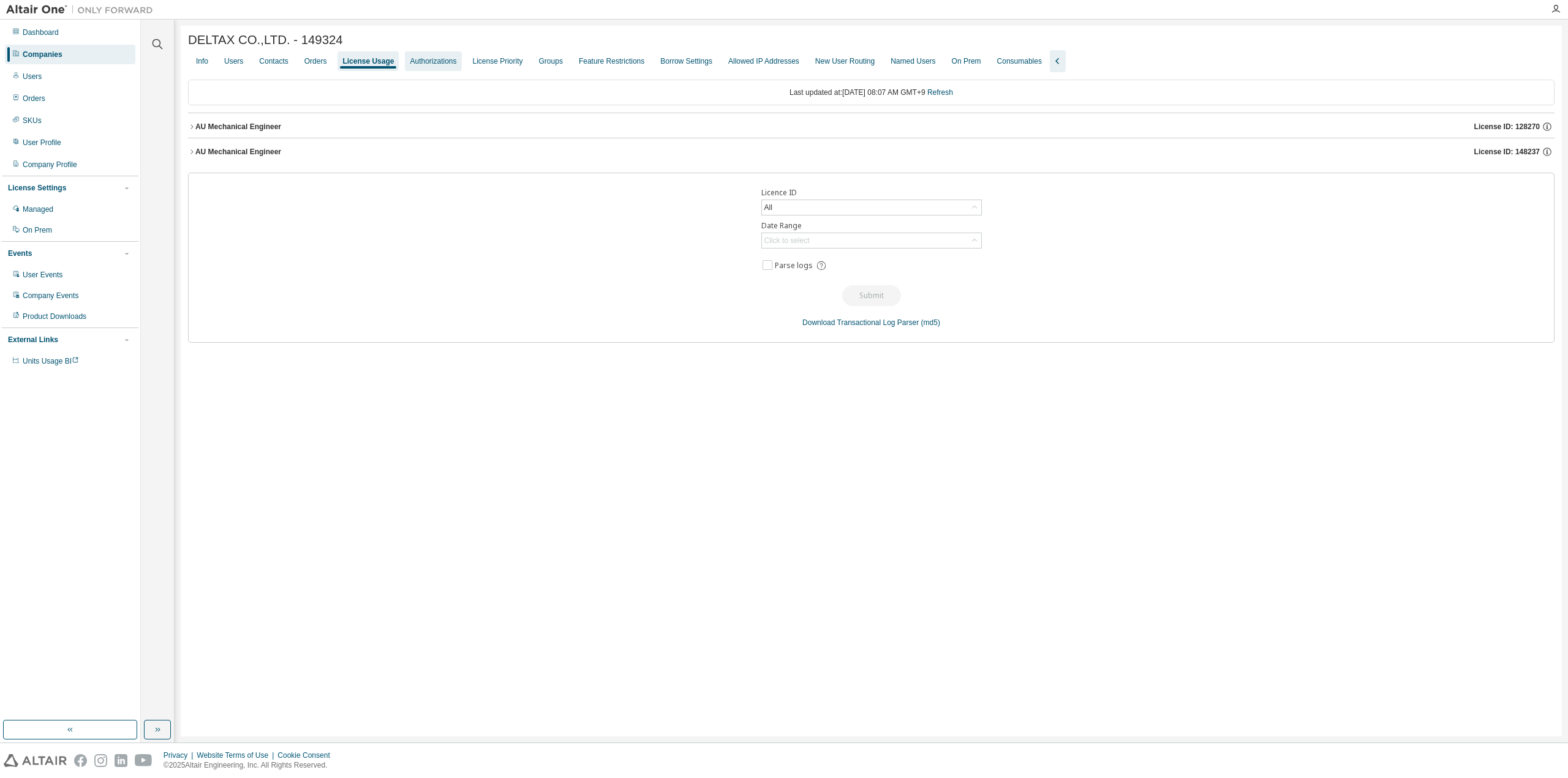
click at [435, 65] on div "Authorizations" at bounding box center [433, 62] width 46 height 10
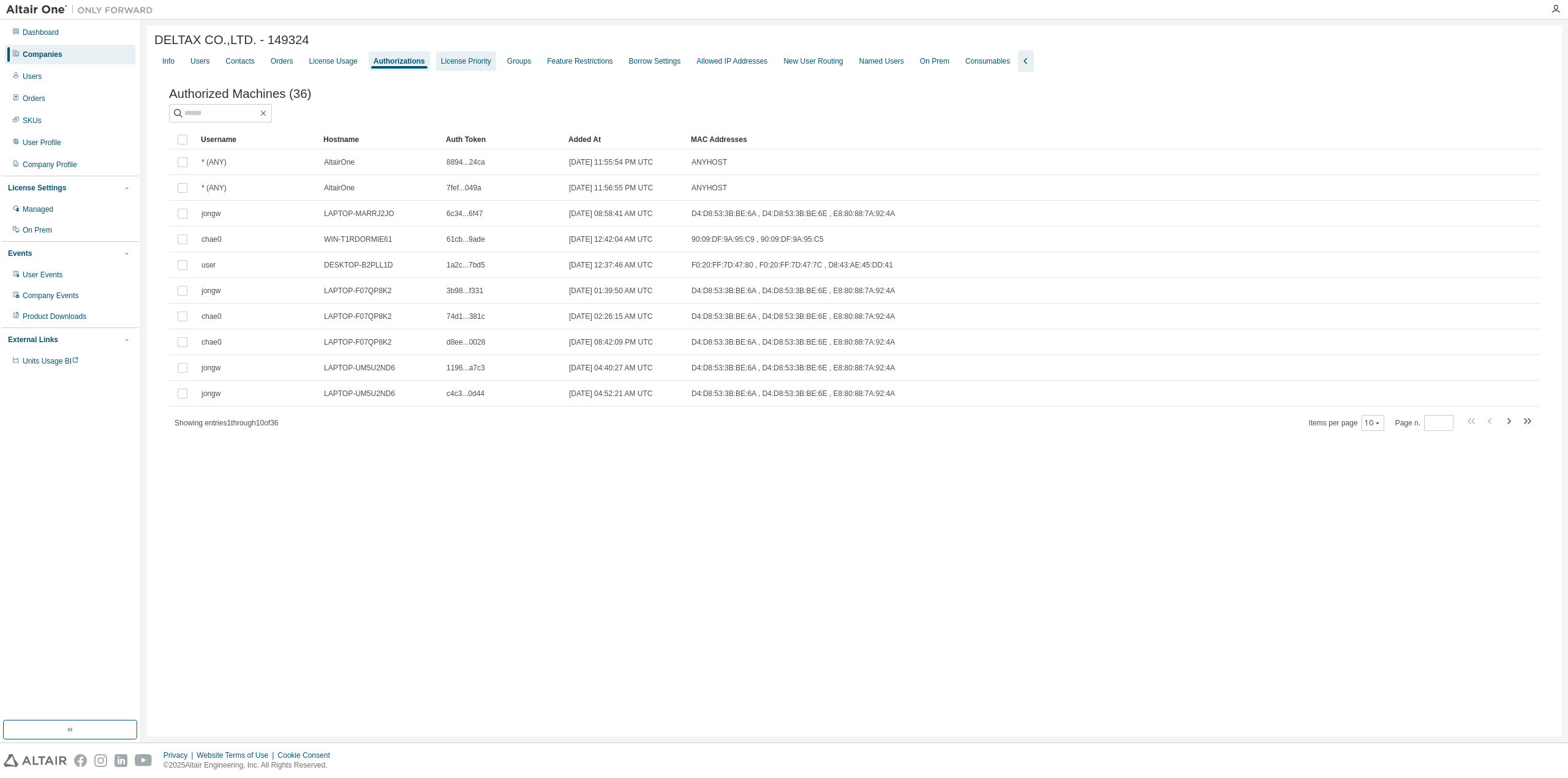
click at [452, 65] on div "License Priority" at bounding box center [466, 62] width 50 height 10
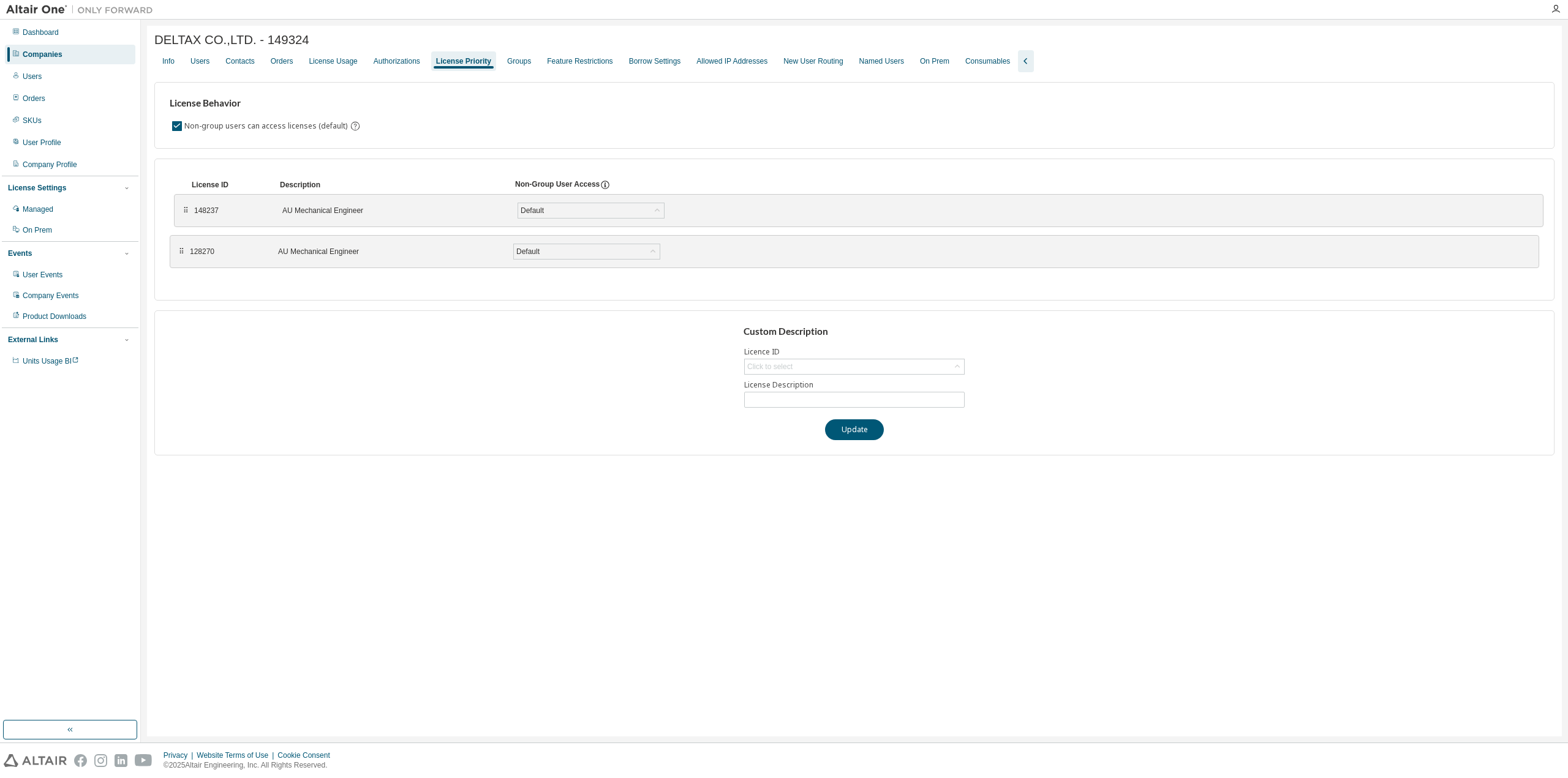
drag, startPoint x: 179, startPoint y: 252, endPoint x: 183, endPoint y: 210, distance: 42.2
click at [183, 210] on div "⠿" at bounding box center [186, 211] width 8 height 10
click at [316, 62] on div "License Usage" at bounding box center [333, 62] width 48 height 10
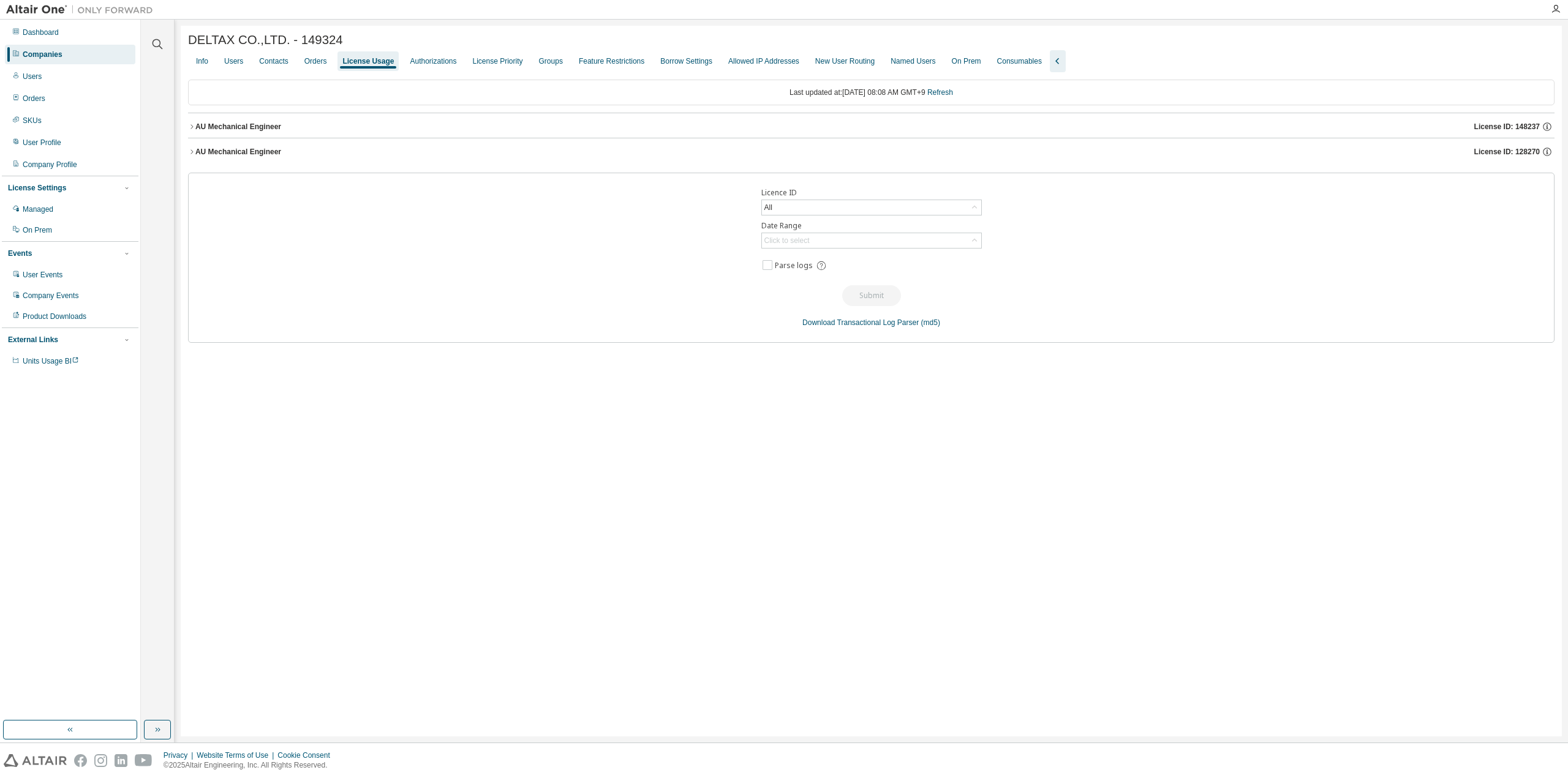
click at [191, 127] on icon "button" at bounding box center [192, 127] width 8 height 8
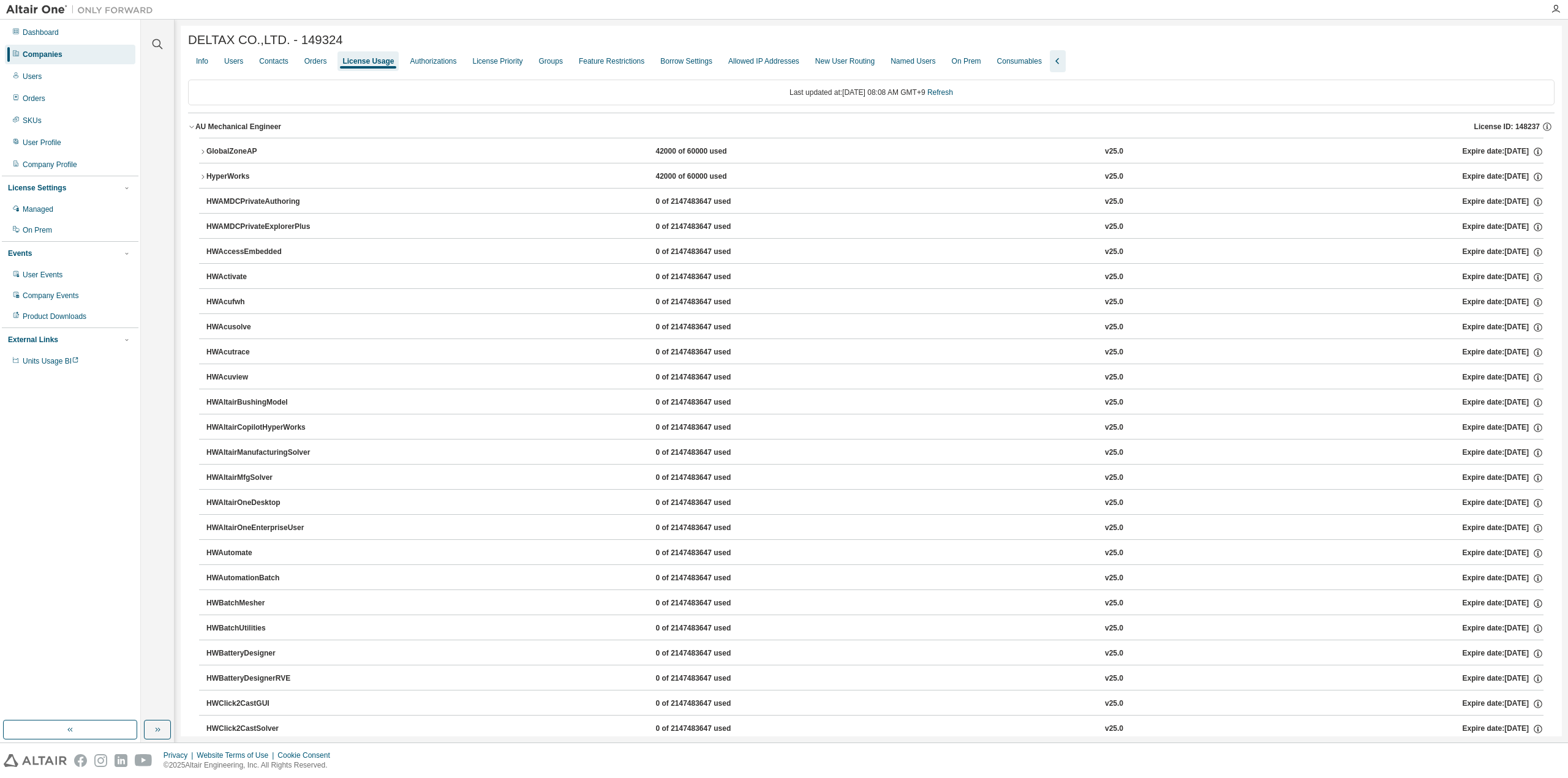
click at [201, 153] on icon "button" at bounding box center [203, 152] width 8 height 8
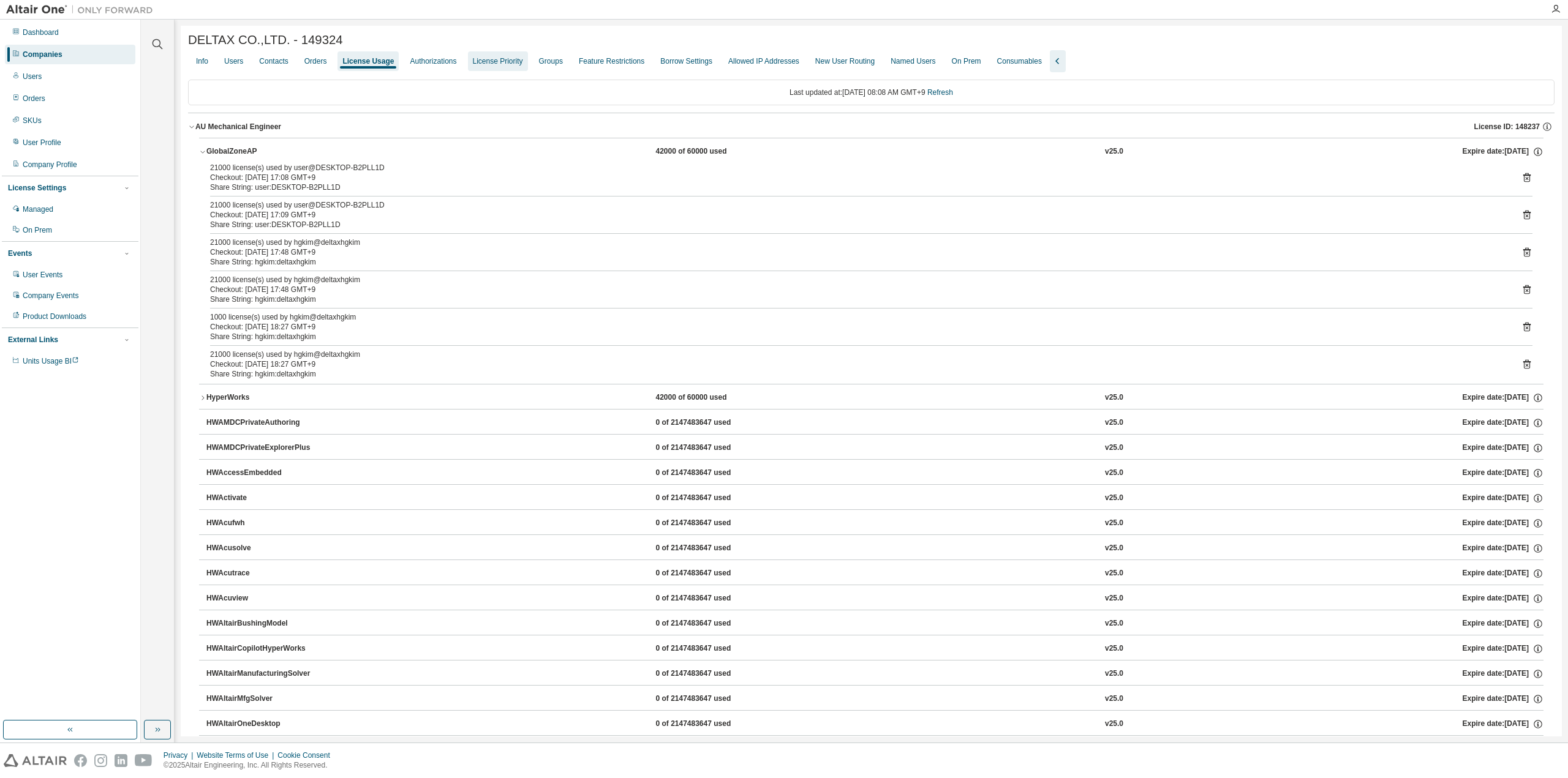
click at [483, 65] on div "License Priority" at bounding box center [498, 62] width 50 height 10
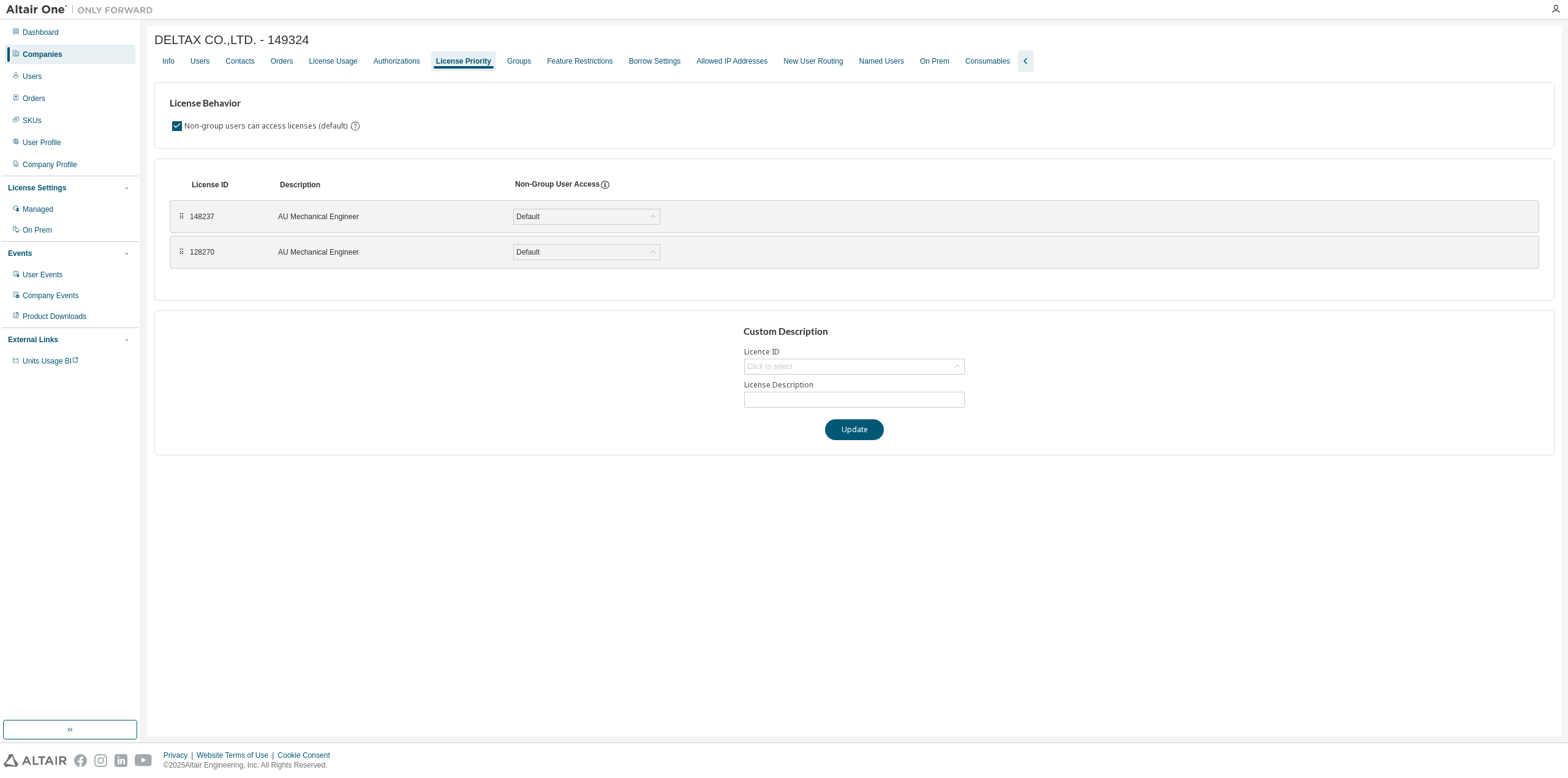
drag, startPoint x: 205, startPoint y: 213, endPoint x: 179, endPoint y: 219, distance: 26.7
click at [204, 233] on div "⠿ 148237 AU Mechanical Engineer Default Save" at bounding box center [854, 217] width 1370 height 33
drag, startPoint x: 177, startPoint y: 218, endPoint x: 177, endPoint y: 267, distance: 49.0
click at [209, 285] on div "Updating Licenses order. Please wait..." at bounding box center [854, 279] width 1370 height 13
click at [451, 77] on div "License Behavior Non-group users can access licenses (default) License ID Descr…" at bounding box center [854, 264] width 1400 height 383
